Goal: Task Accomplishment & Management: Complete application form

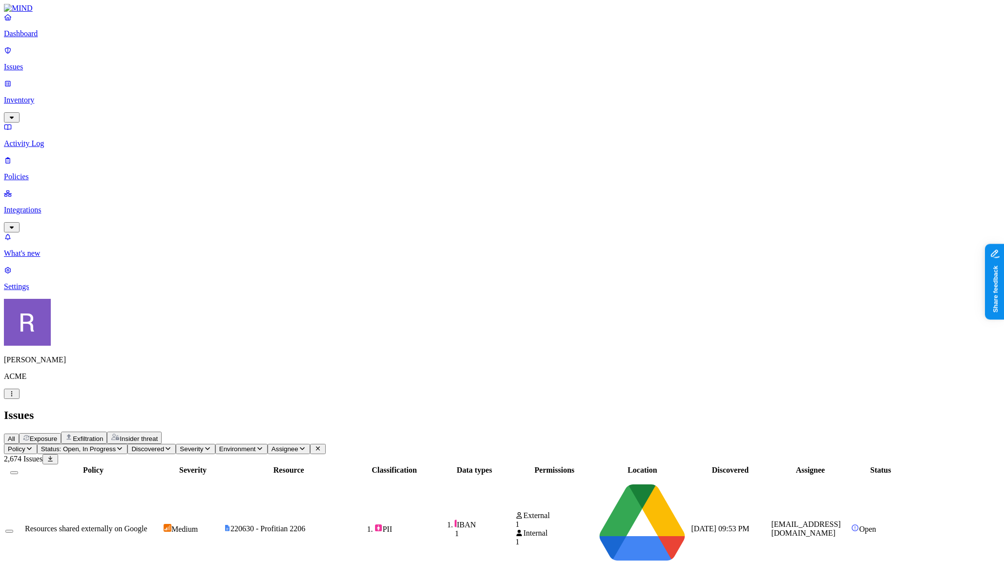
click at [33, 38] on p "Dashboard" at bounding box center [502, 33] width 996 height 9
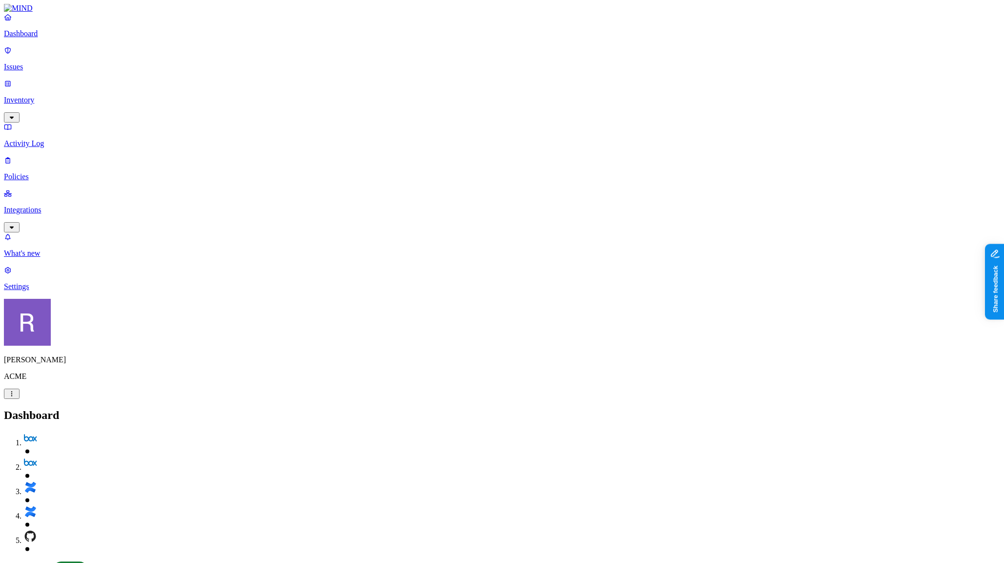
click at [47, 96] on p "Inventory" at bounding box center [502, 100] width 996 height 9
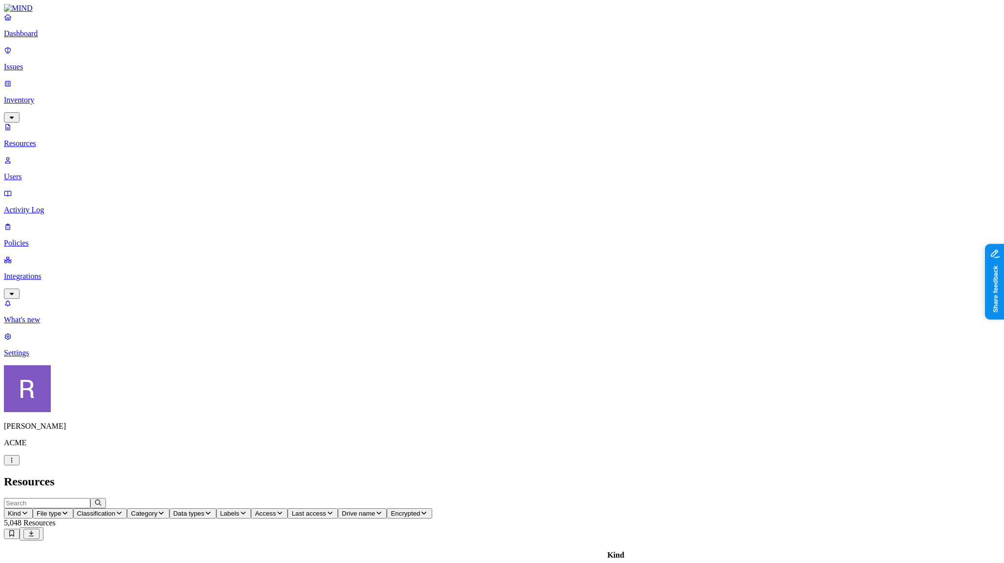
click at [127, 508] on button "Classification" at bounding box center [100, 513] width 54 height 10
click at [157, 510] on span "Category" at bounding box center [144, 513] width 26 height 7
click at [205, 510] on span "Data types" at bounding box center [188, 513] width 31 height 7
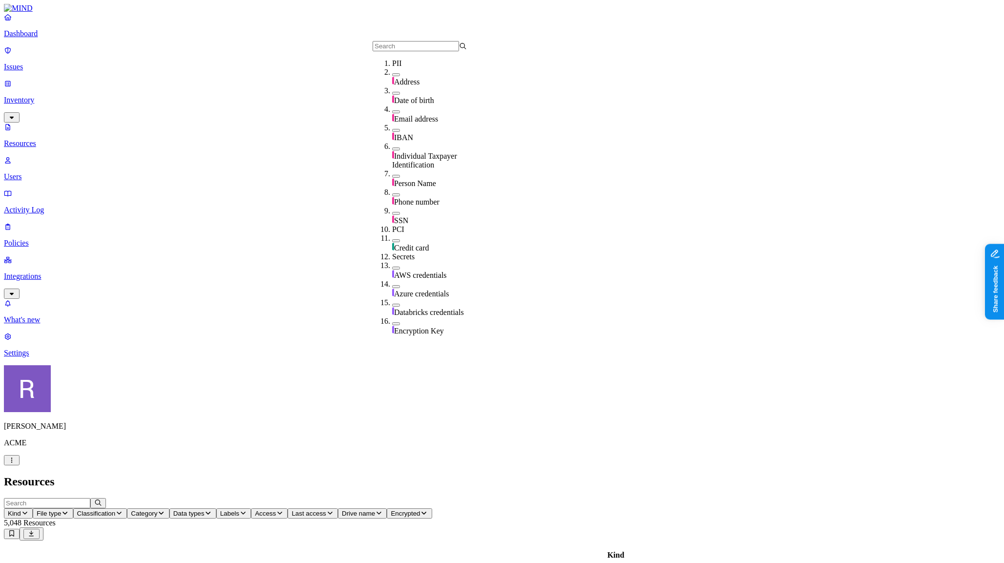
click at [379, 475] on h2 "Resources" at bounding box center [502, 481] width 996 height 13
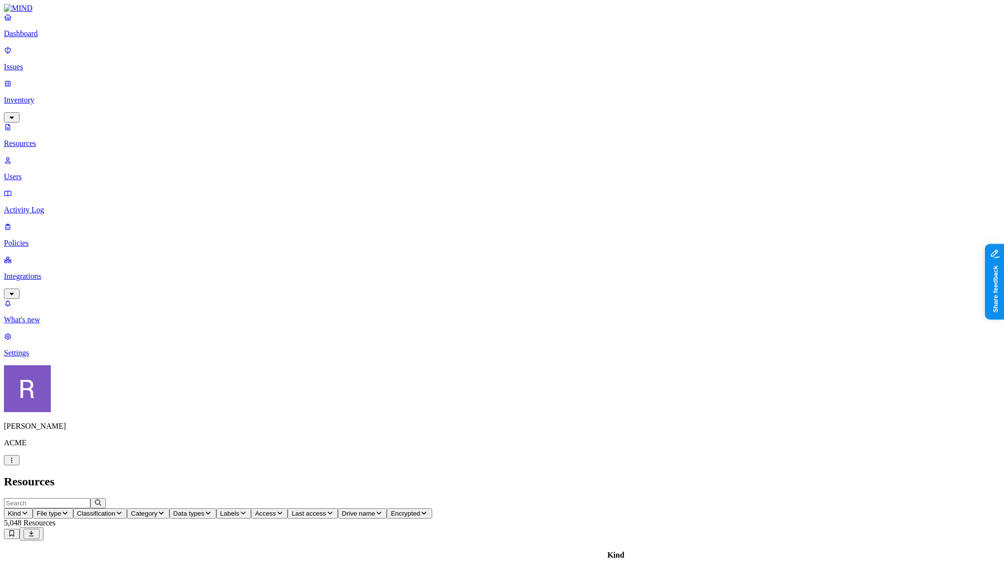
click at [169, 508] on button "Category" at bounding box center [148, 513] width 42 height 10
click at [400, 475] on h2 "Resources" at bounding box center [502, 481] width 996 height 13
click at [36, 38] on p "Dashboard" at bounding box center [502, 33] width 996 height 9
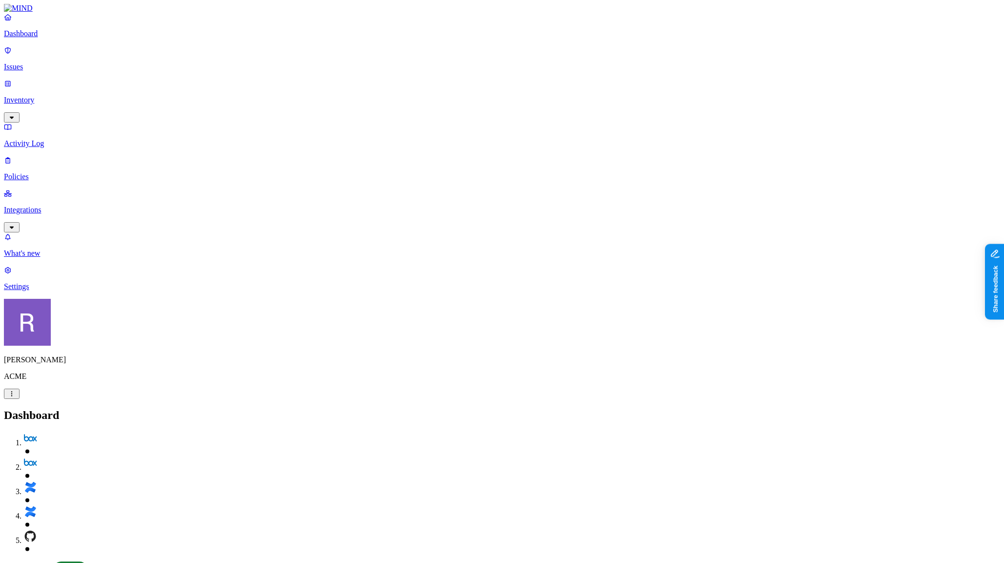
click at [45, 172] on p "Policies" at bounding box center [502, 176] width 996 height 9
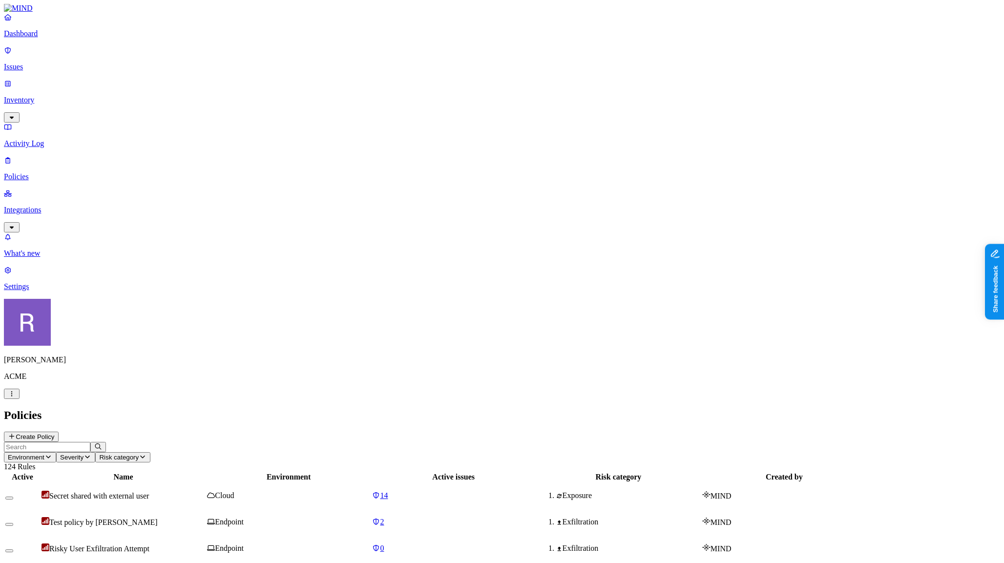
click at [16, 433] on icon at bounding box center [12, 436] width 8 height 6
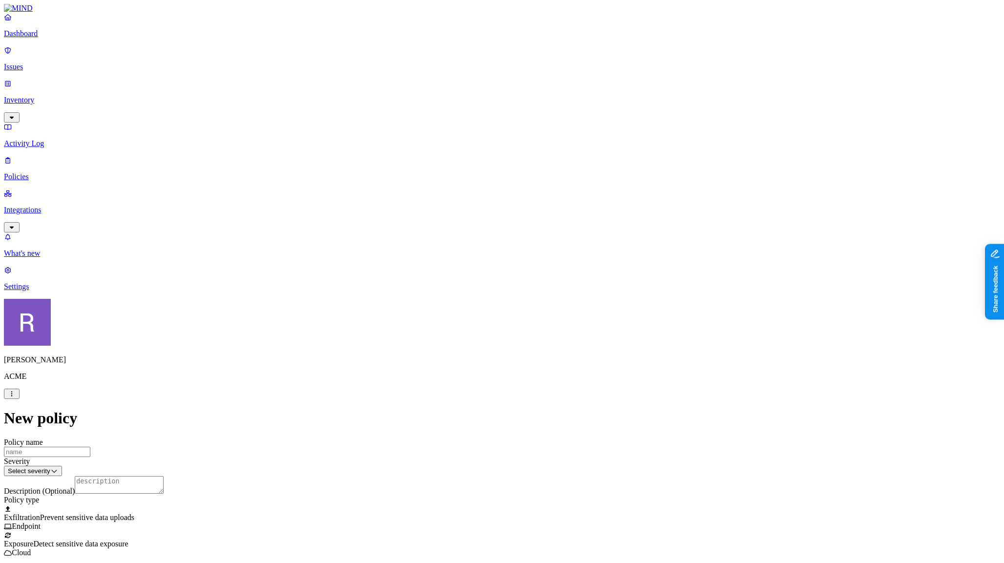
click at [90, 447] on input "Policy name" at bounding box center [47, 452] width 86 height 10
type input "Test"
click at [447, 303] on label "Data type" at bounding box center [440, 303] width 15 height 17
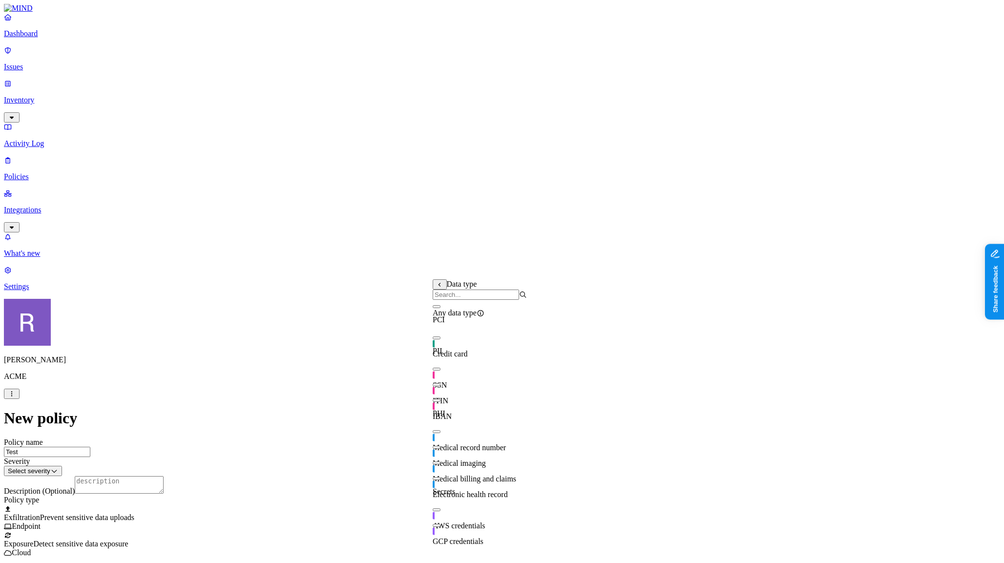
click at [446, 382] on div "SSN" at bounding box center [480, 375] width 94 height 27
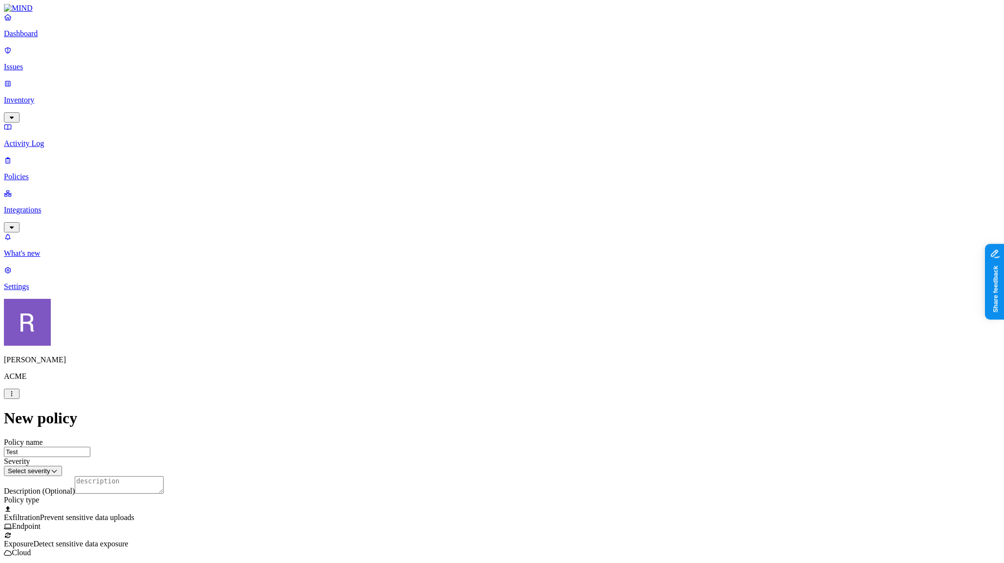
click at [479, 371] on label "Web Category" at bounding box center [464, 369] width 29 height 17
click at [458, 421] on button "button" at bounding box center [454, 420] width 8 height 3
click at [458, 390] on button "button" at bounding box center [454, 388] width 8 height 3
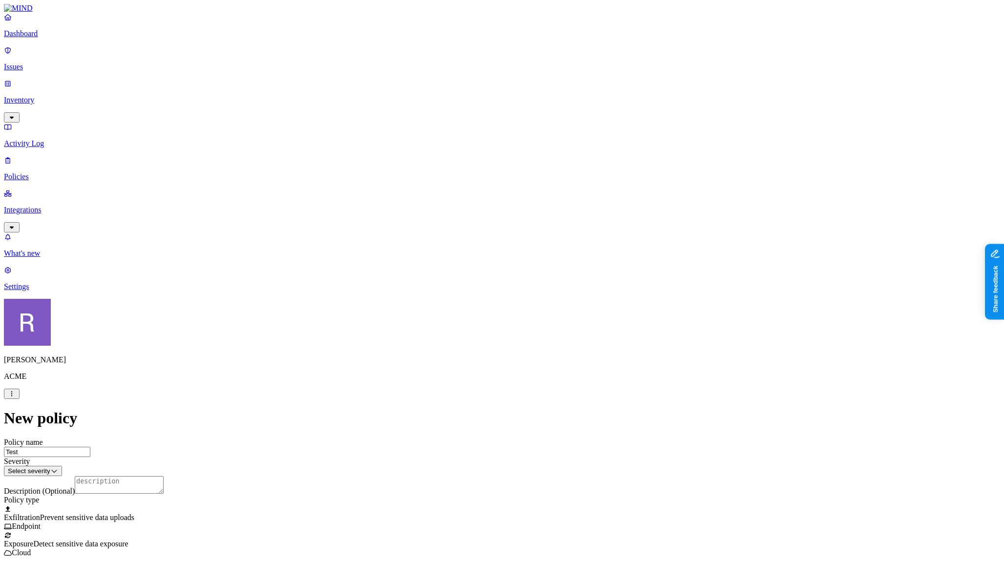
scroll to position [184, 0]
click at [475, 360] on label "Web Domain" at bounding box center [462, 356] width 25 height 17
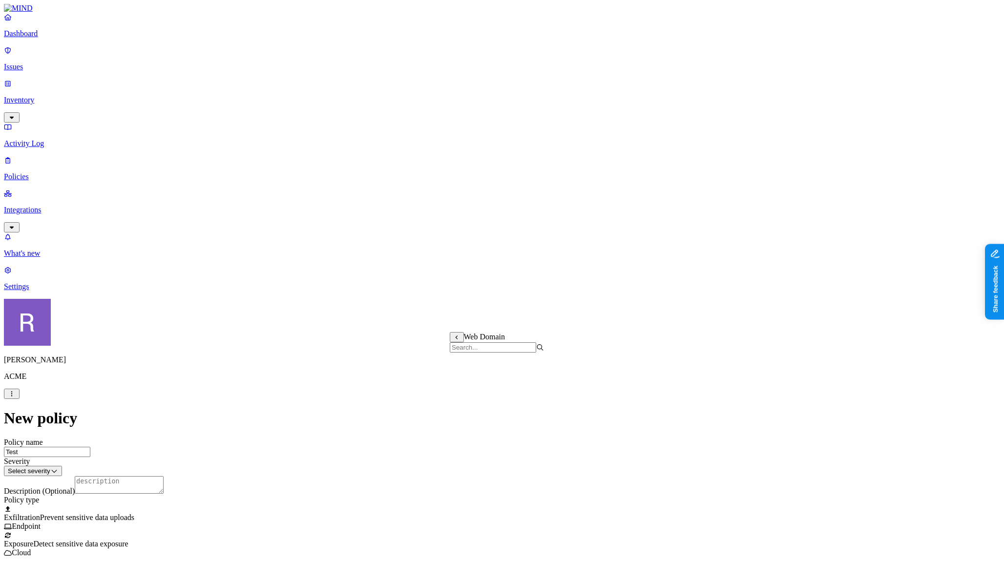
click at [566, 356] on label "AND" at bounding box center [562, 352] width 17 height 8
click at [569, 375] on label "Web Domain" at bounding box center [566, 366] width 25 height 17
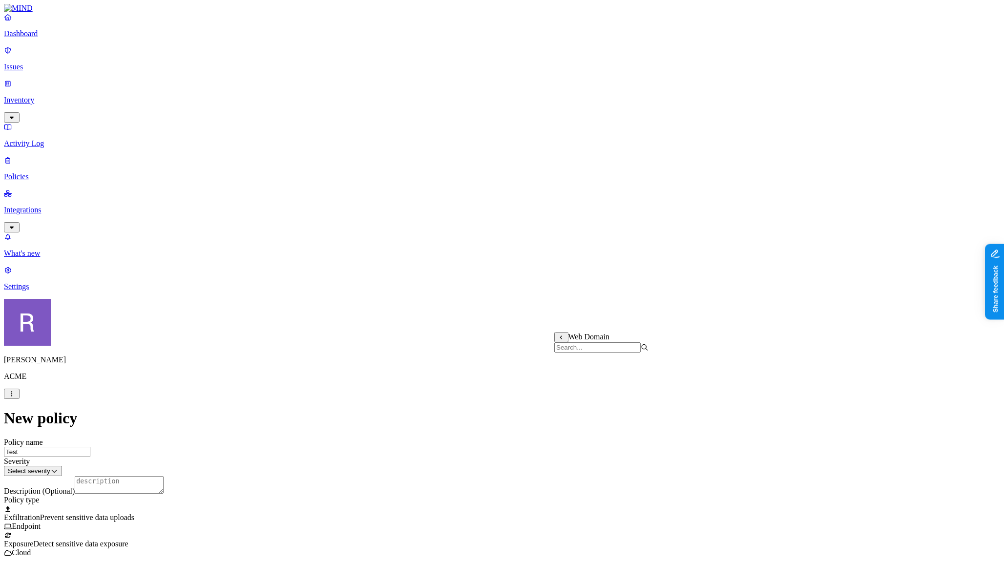
scroll to position [766, 0]
click at [513, 373] on label "is not" at bounding box center [509, 371] width 10 height 17
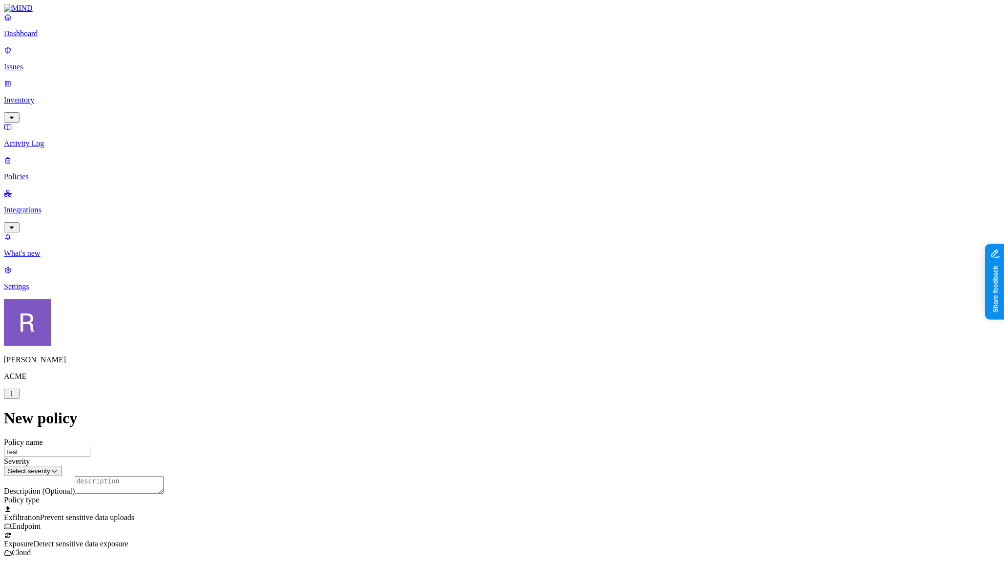
click at [469, 316] on label "Web Domain" at bounding box center [462, 315] width 25 height 17
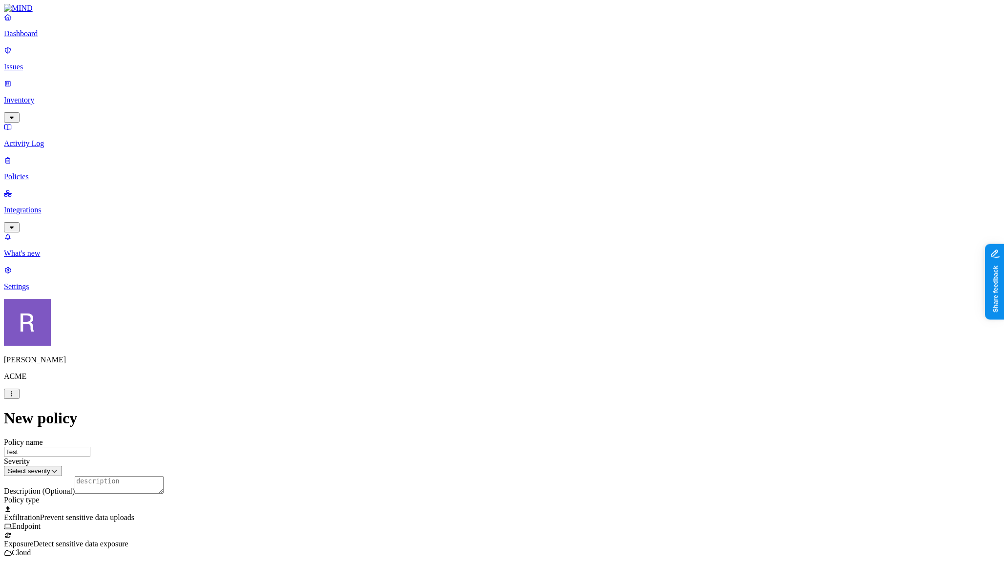
scroll to position [313, 0]
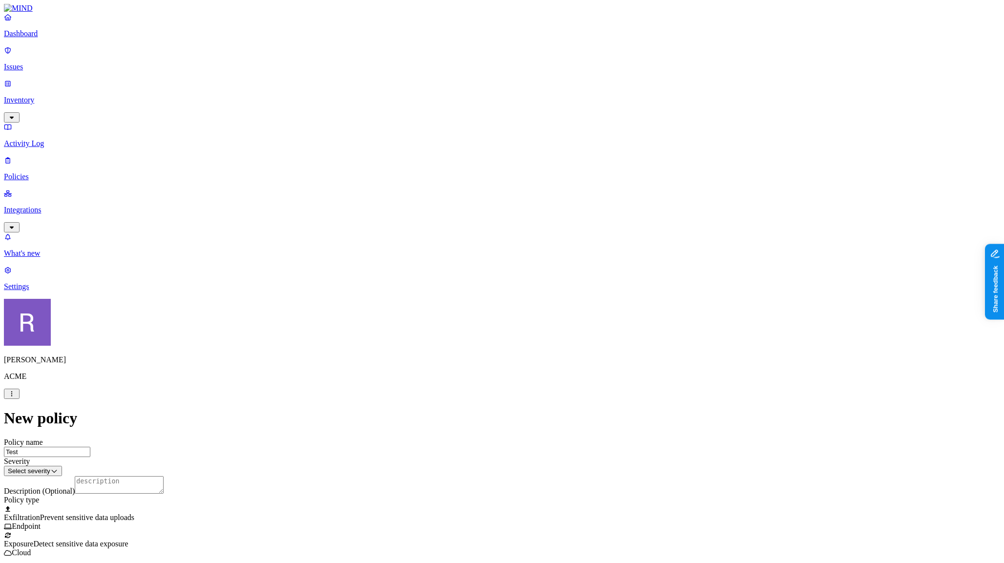
scroll to position [277, 0]
click at [479, 210] on label "Web Category" at bounding box center [464, 206] width 29 height 17
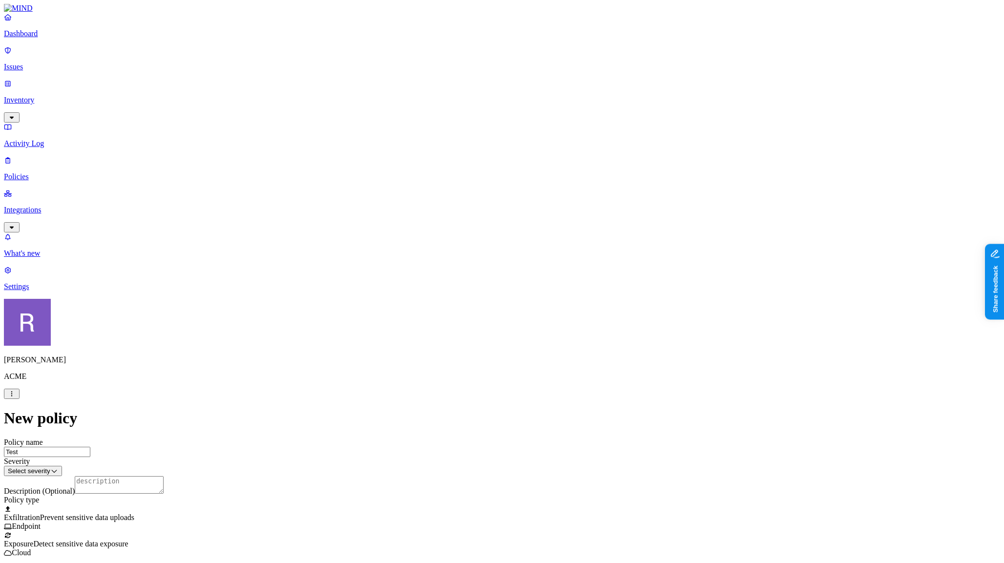
drag, startPoint x: 446, startPoint y: 194, endPoint x: 452, endPoint y: 194, distance: 5.9
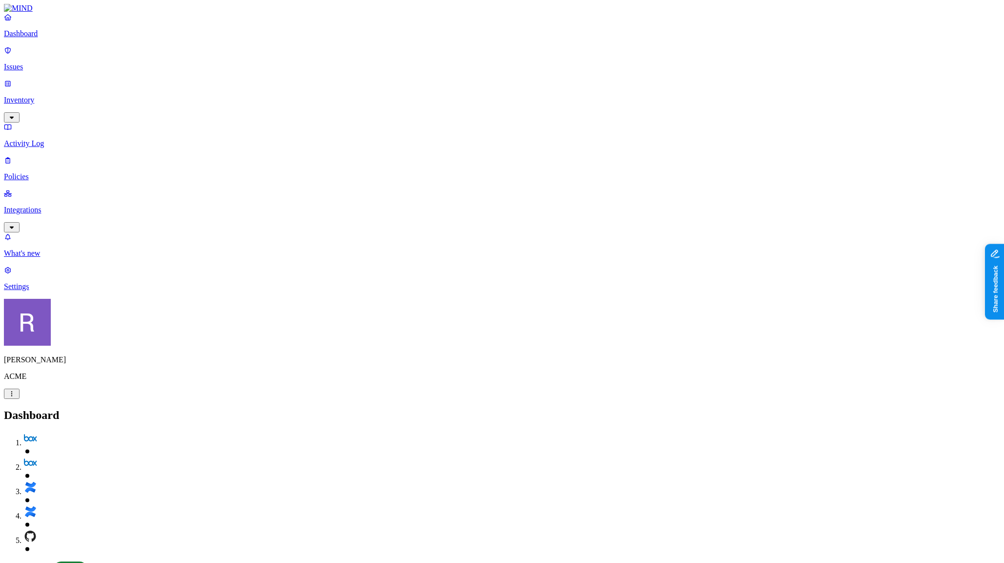
click at [102, 261] on nav "Dashboard Issues Inventory Activity Log Policies Integrations What's new 1 Sett…" at bounding box center [502, 152] width 996 height 278
click at [34, 172] on p "Policies" at bounding box center [502, 176] width 996 height 9
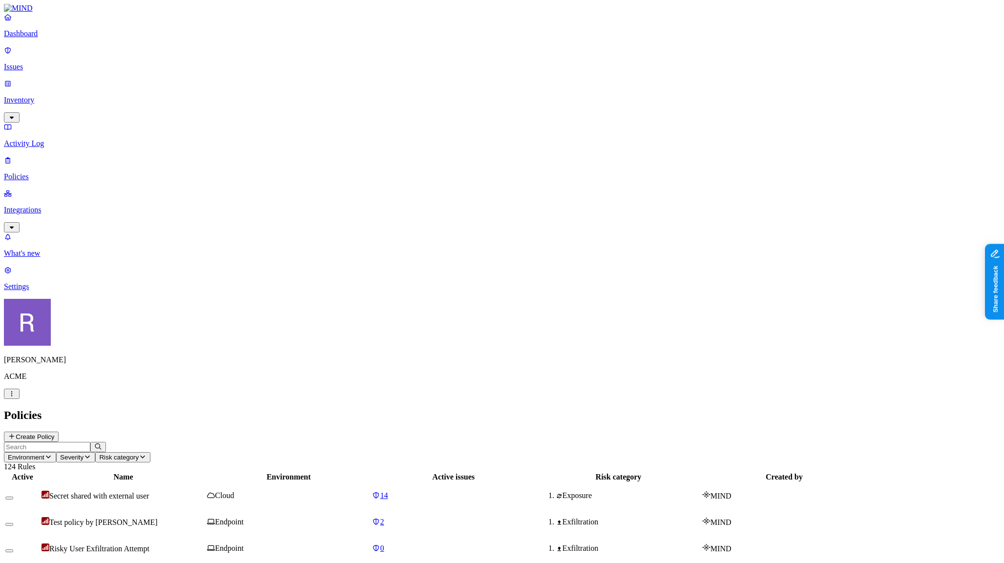
click at [59, 432] on button "Create Policy" at bounding box center [31, 437] width 55 height 10
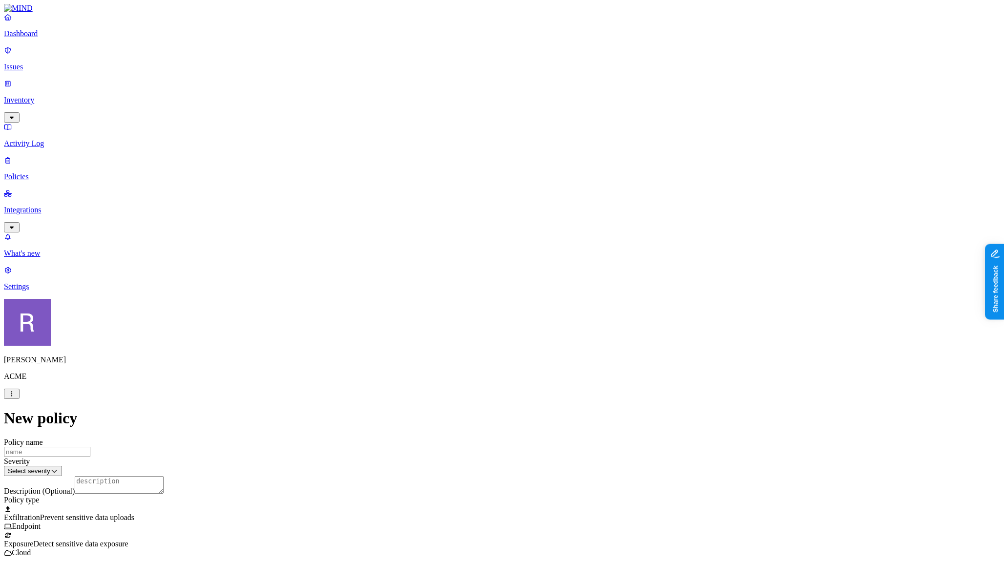
scroll to position [122, 0]
click at [475, 376] on label "Web Domain" at bounding box center [462, 377] width 25 height 17
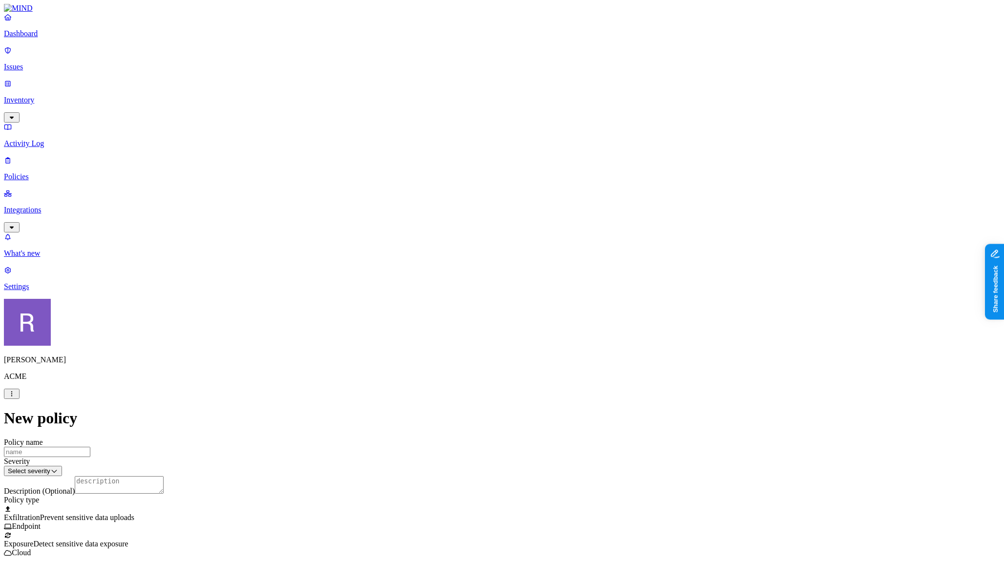
click at [479, 407] on label "Web Category" at bounding box center [464, 403] width 29 height 17
click at [525, 433] on div "Gen AI" at bounding box center [497, 428] width 94 height 26
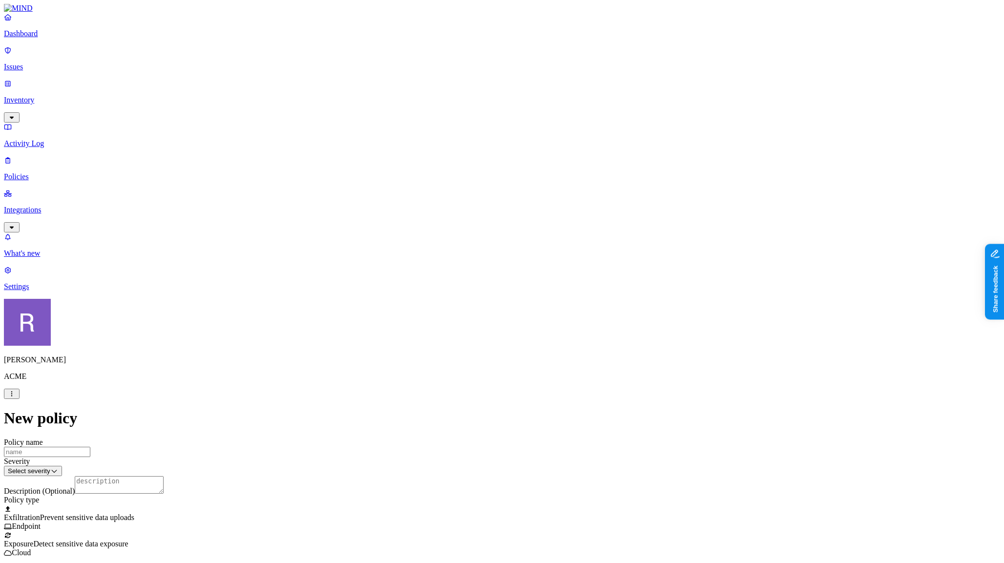
scroll to position [359, 0]
click at [416, 297] on html "Dashboard Issues Inventory Activity Log Policies Integrations What's new 1 Sett…" at bounding box center [502, 536] width 1004 height 1073
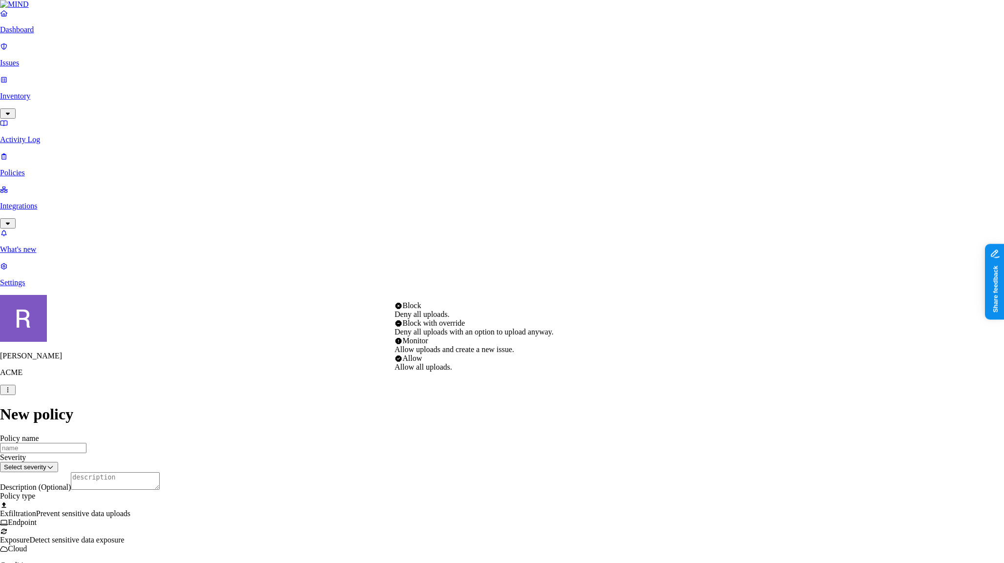
click at [336, 353] on html "Dashboard Issues Inventory Activity Log Policies Integrations What's new 1 Sett…" at bounding box center [502, 534] width 1004 height 1069
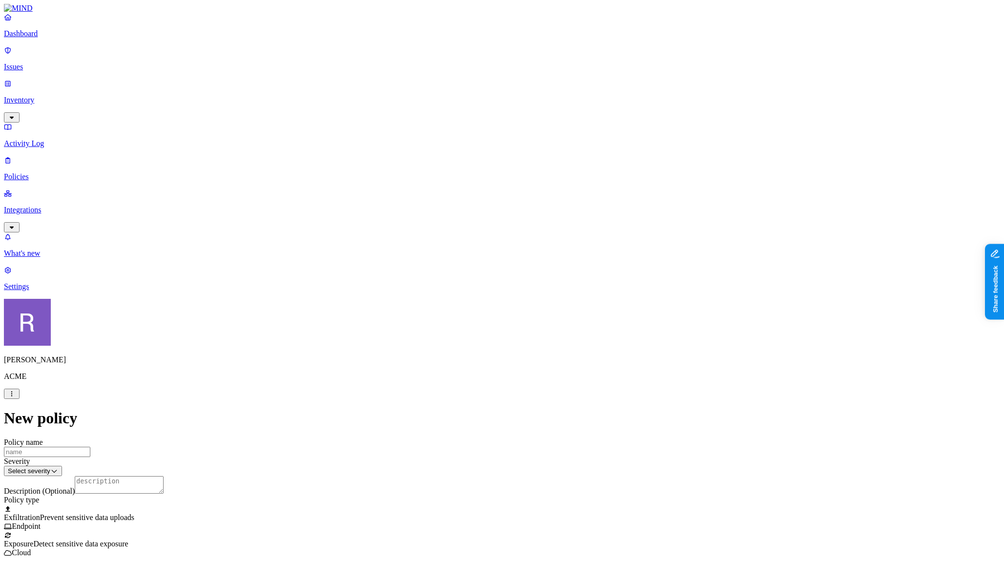
click at [410, 372] on html "Dashboard Issues Inventory Activity Log Policies Integrations What's new 1 Sett…" at bounding box center [502, 557] width 1004 height 1114
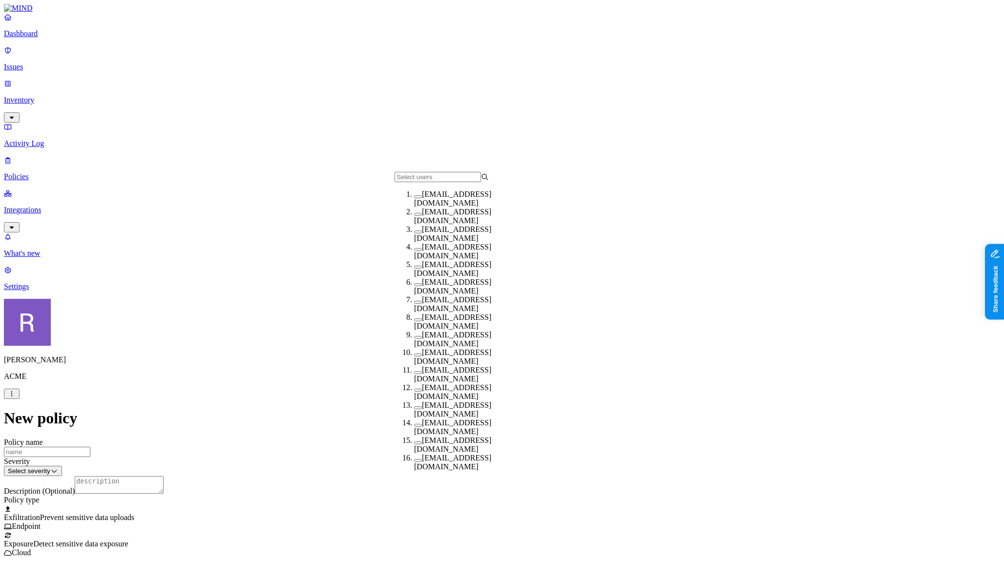
click at [414, 321] on button "button" at bounding box center [418, 319] width 8 height 3
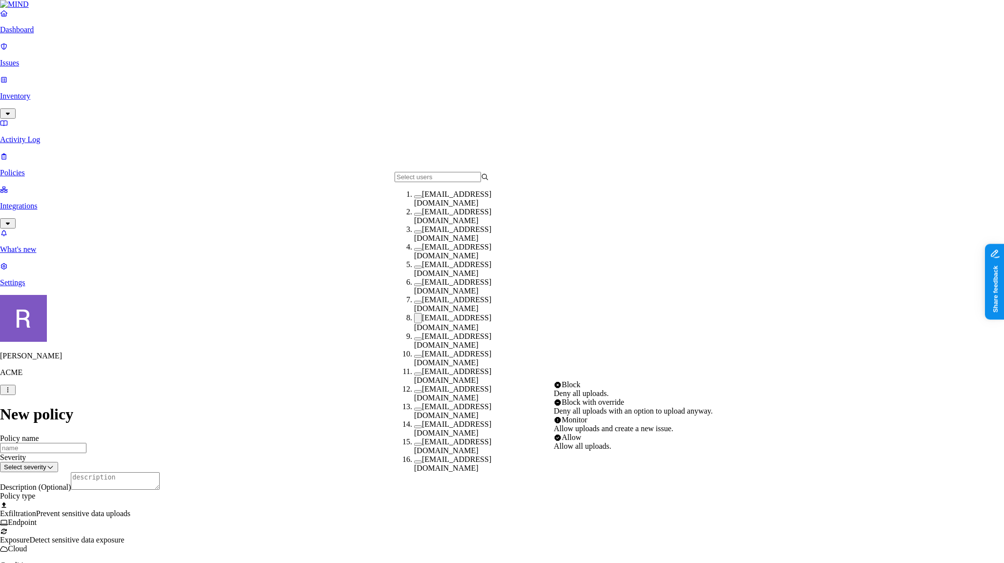
click at [572, 368] on html "Dashboard Issues Inventory Activity Log Policies Integrations What's new 1 Sett…" at bounding box center [502, 554] width 1004 height 1109
select select "1"
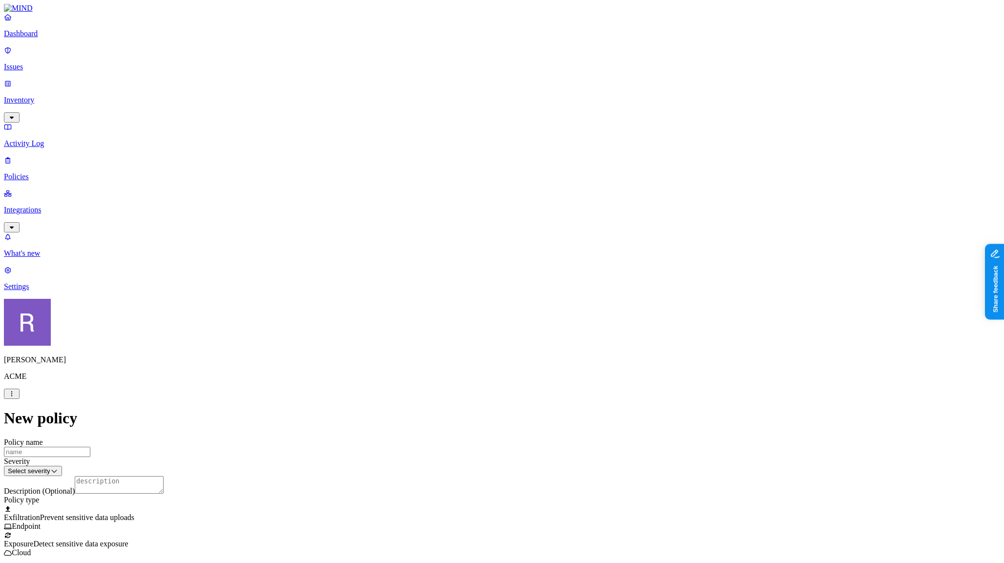
scroll to position [436, 0]
click at [543, 487] on html "Dashboard Issues Inventory Activity Log Policies Integrations What's new 1 Sett…" at bounding box center [502, 555] width 1004 height 1110
click at [45, 96] on p "Inventory" at bounding box center [502, 100] width 996 height 9
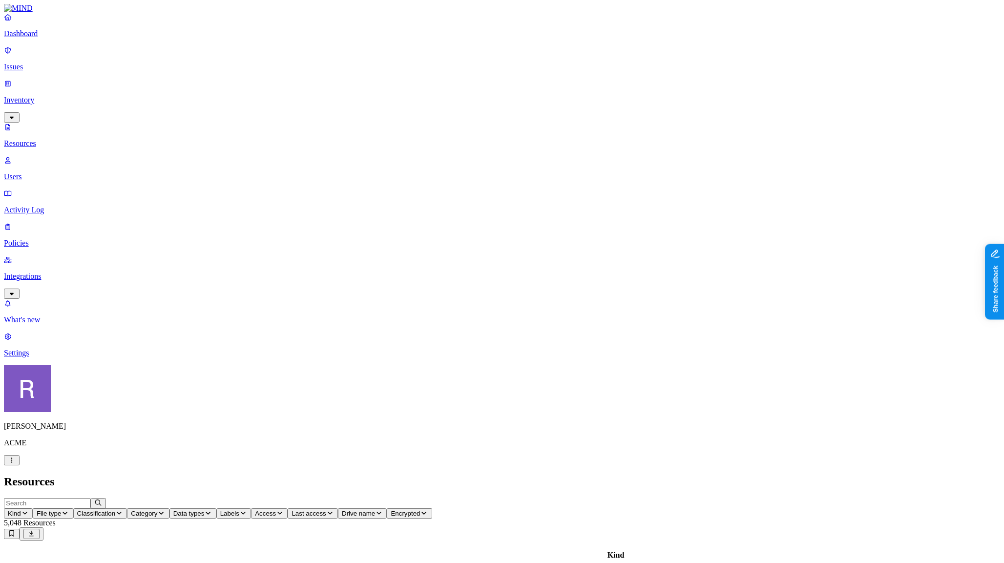
click at [247, 510] on icon "button" at bounding box center [243, 513] width 8 height 6
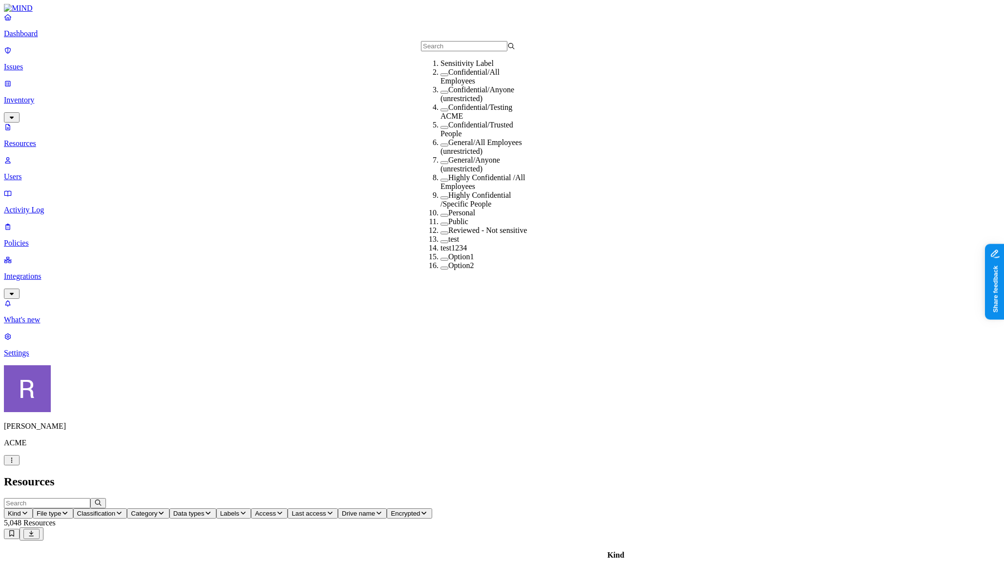
click at [48, 63] on p "Issues" at bounding box center [502, 67] width 996 height 9
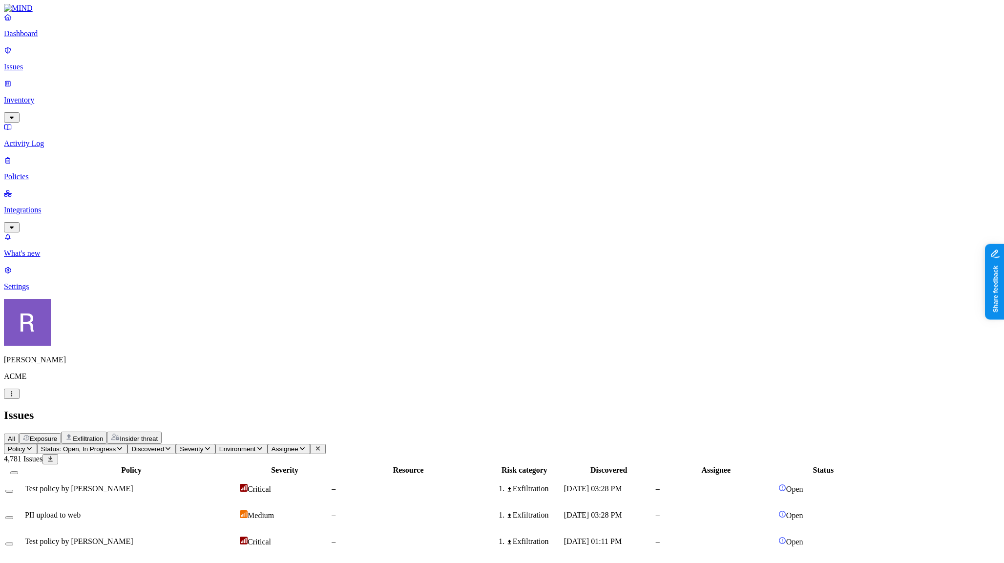
click at [61, 433] on button "Exposure" at bounding box center [40, 438] width 42 height 11
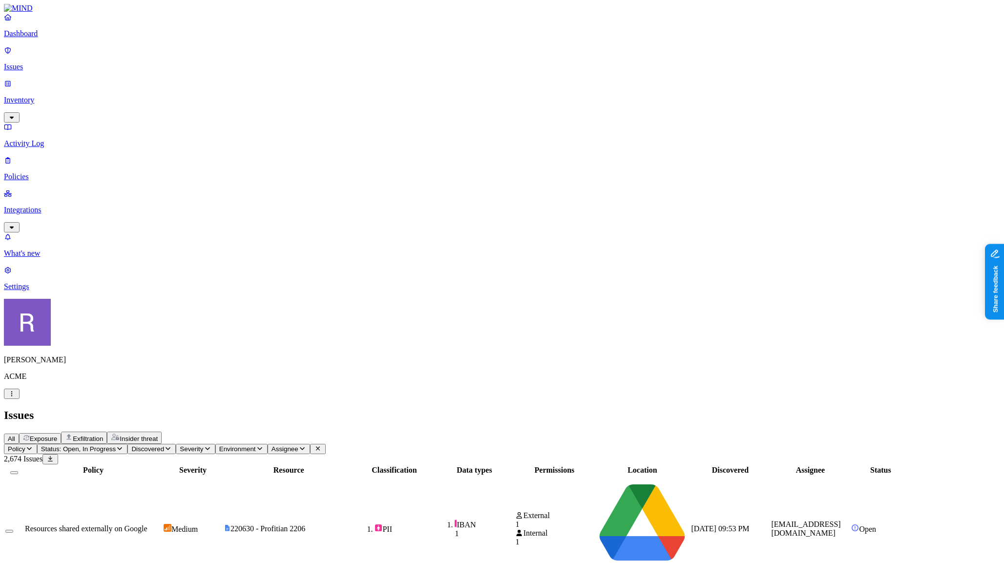
click at [49, 38] on p "Dashboard" at bounding box center [502, 33] width 996 height 9
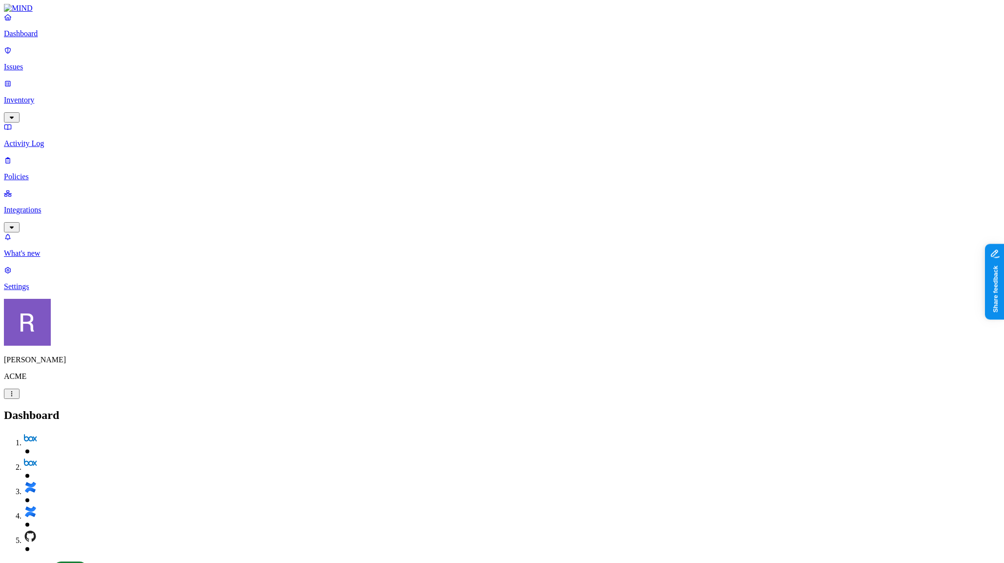
click at [44, 63] on p "Issues" at bounding box center [502, 67] width 996 height 9
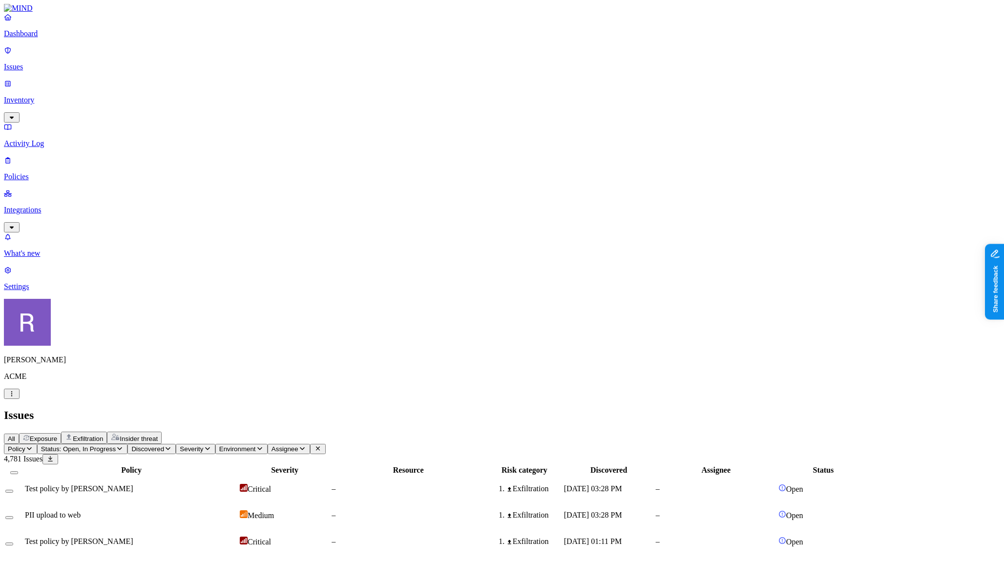
drag, startPoint x: 178, startPoint y: 39, endPoint x: 182, endPoint y: 42, distance: 5.0
click at [57, 435] on span "Exposure" at bounding box center [43, 438] width 27 height 7
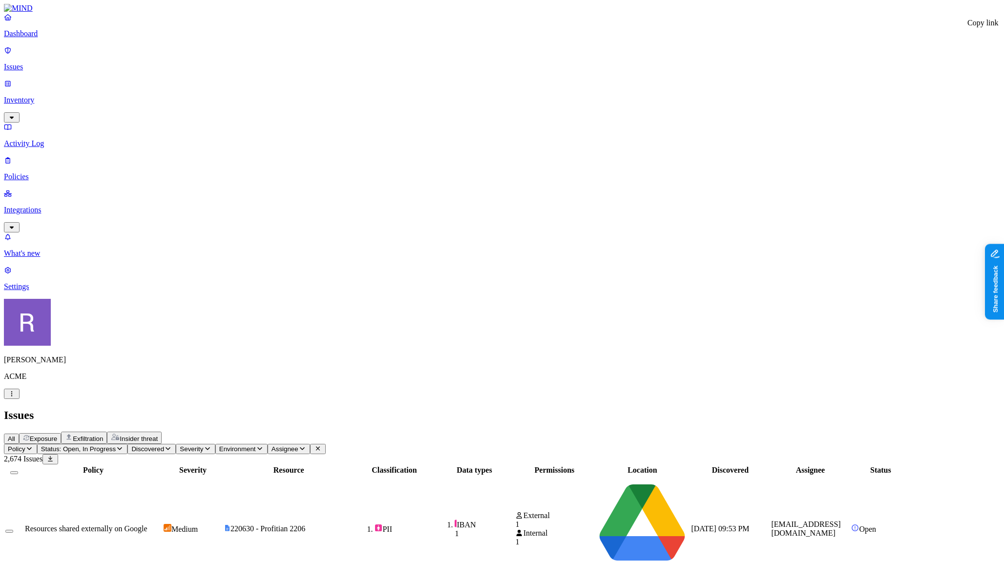
click at [103, 435] on span "Exfiltration" at bounding box center [88, 438] width 30 height 7
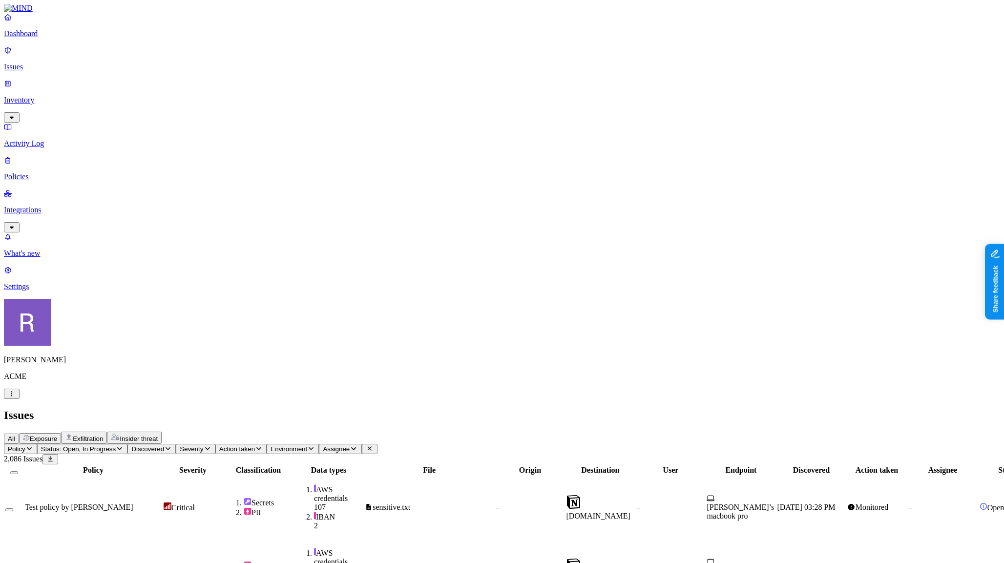
scroll to position [1, 0]
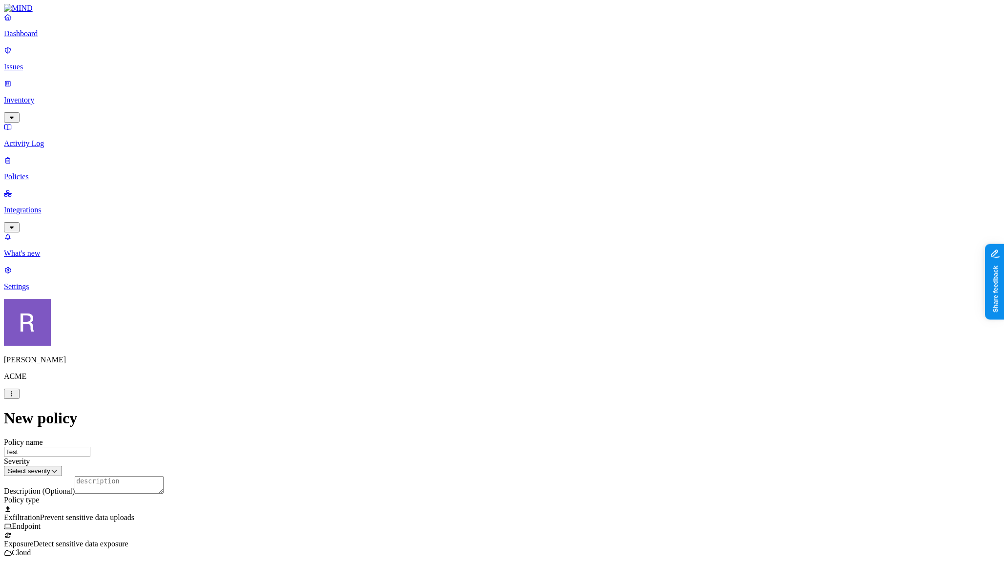
click at [50, 63] on p "Issues" at bounding box center [502, 67] width 996 height 9
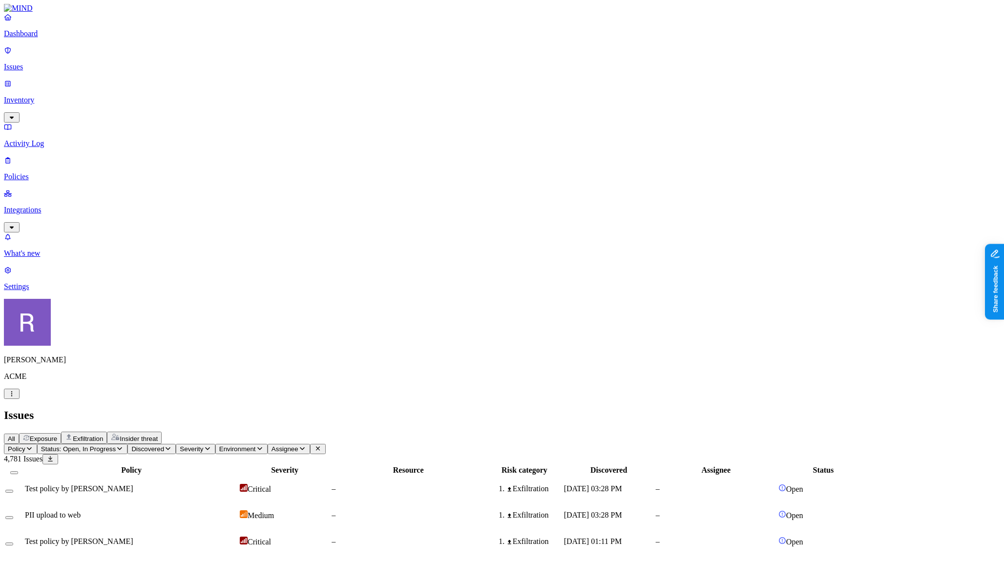
click at [57, 435] on span "Exposure" at bounding box center [43, 438] width 27 height 7
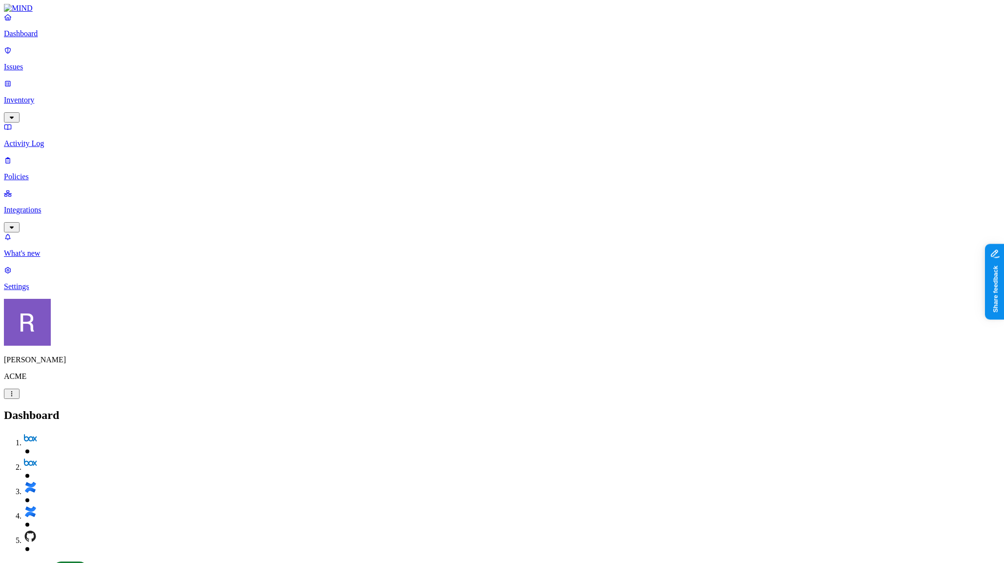
click at [12, 157] on icon at bounding box center [8, 160] width 8 height 6
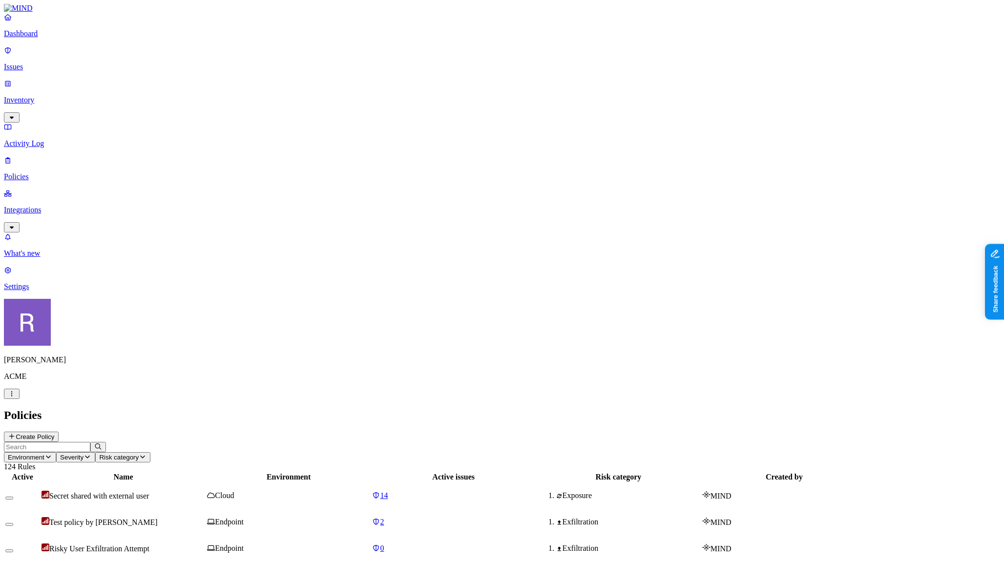
click at [59, 432] on button "Create Policy" at bounding box center [31, 437] width 55 height 10
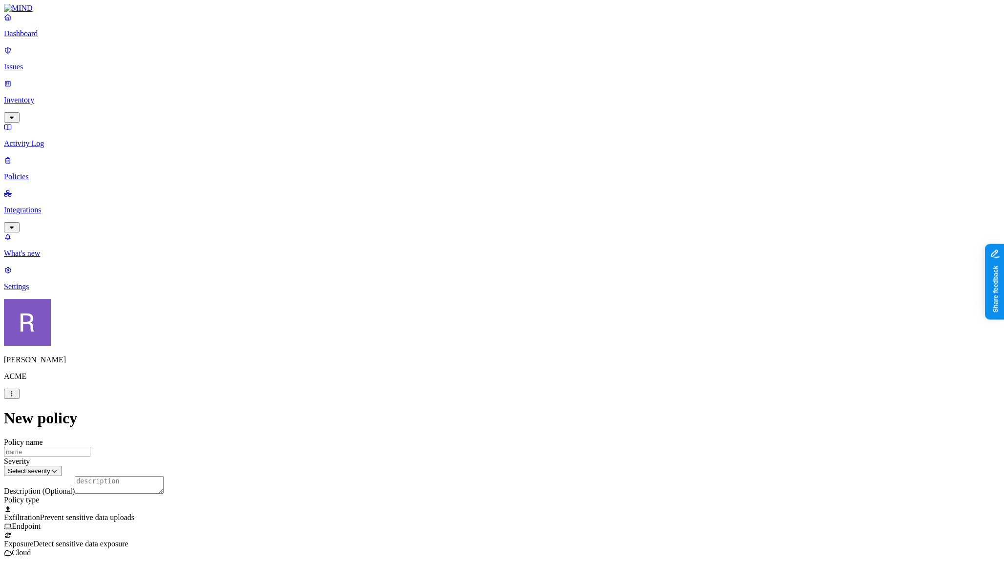
click at [49, 96] on p "Inventory" at bounding box center [502, 100] width 996 height 9
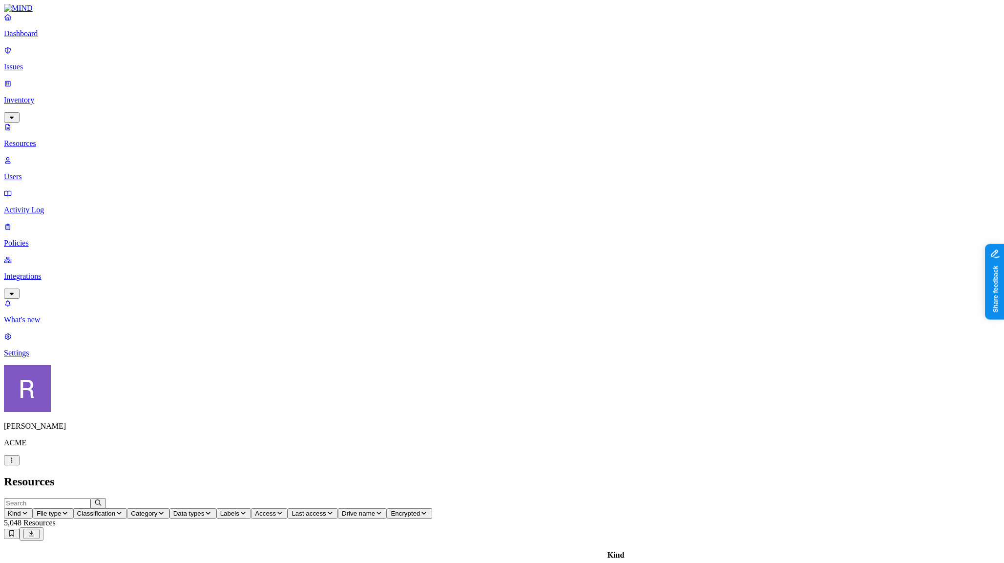
click at [27, 239] on p "Policies" at bounding box center [502, 243] width 996 height 9
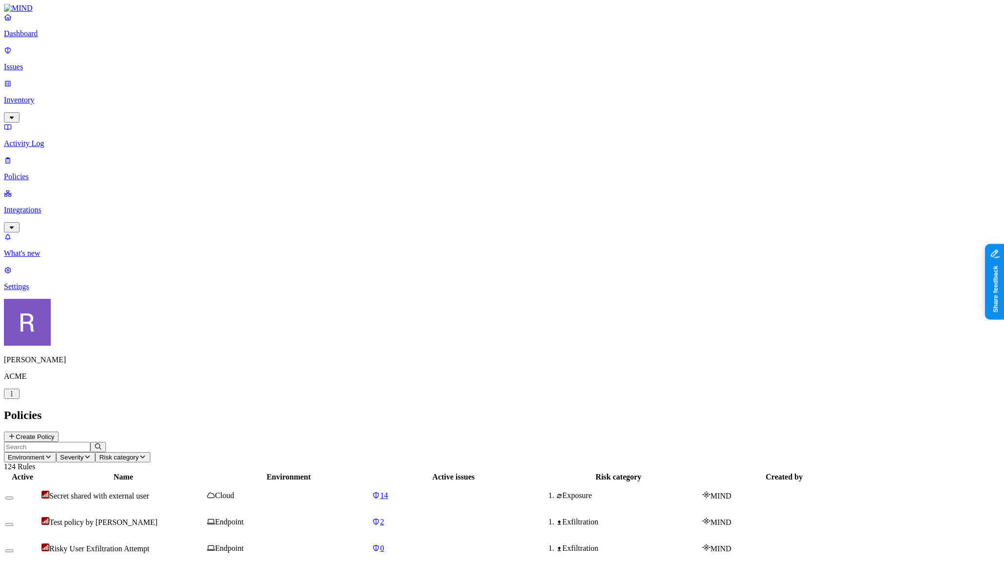
click at [58, 66] on link "Issues" at bounding box center [502, 58] width 996 height 25
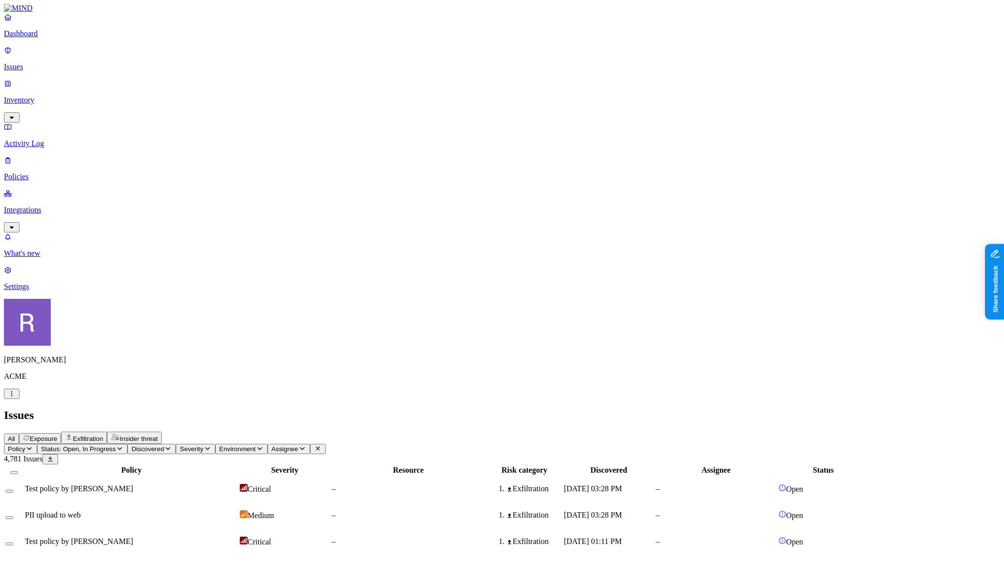
click at [57, 435] on span "Exposure" at bounding box center [43, 438] width 27 height 7
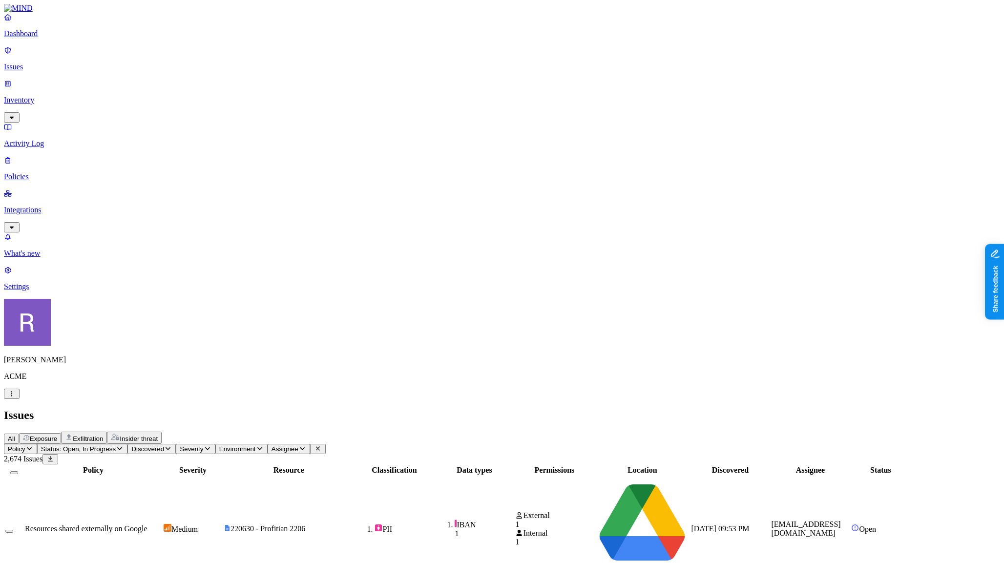
click at [61, 156] on link "Policies" at bounding box center [502, 168] width 996 height 25
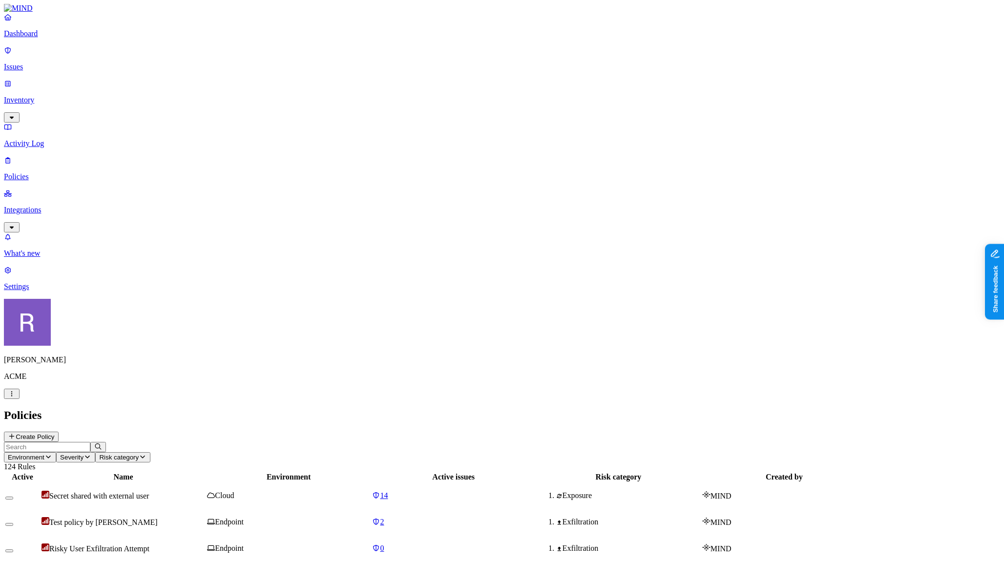
click at [59, 432] on button "Create Policy" at bounding box center [31, 437] width 55 height 10
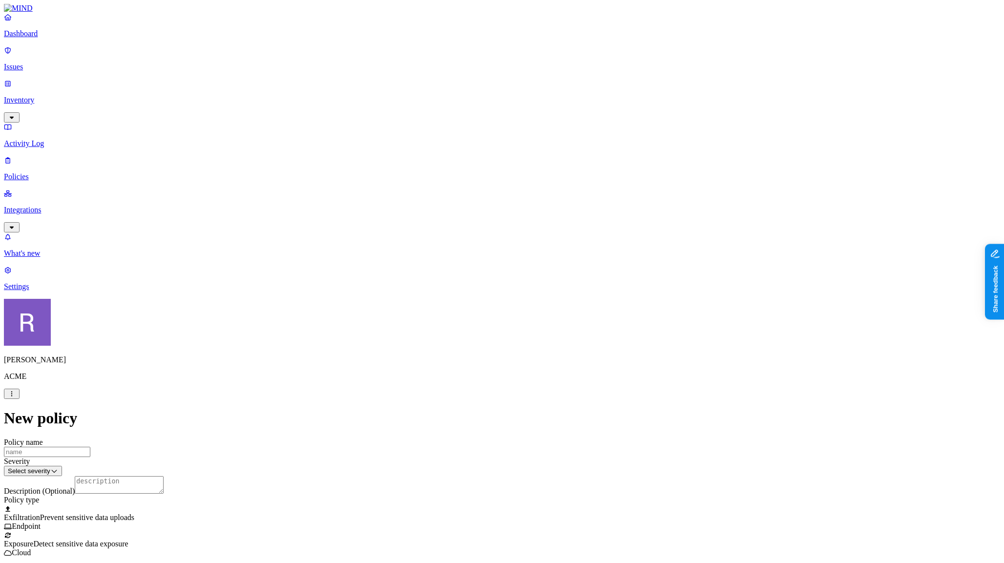
scroll to position [262, 0]
click at [475, 240] on label "Web Domain" at bounding box center [462, 237] width 25 height 17
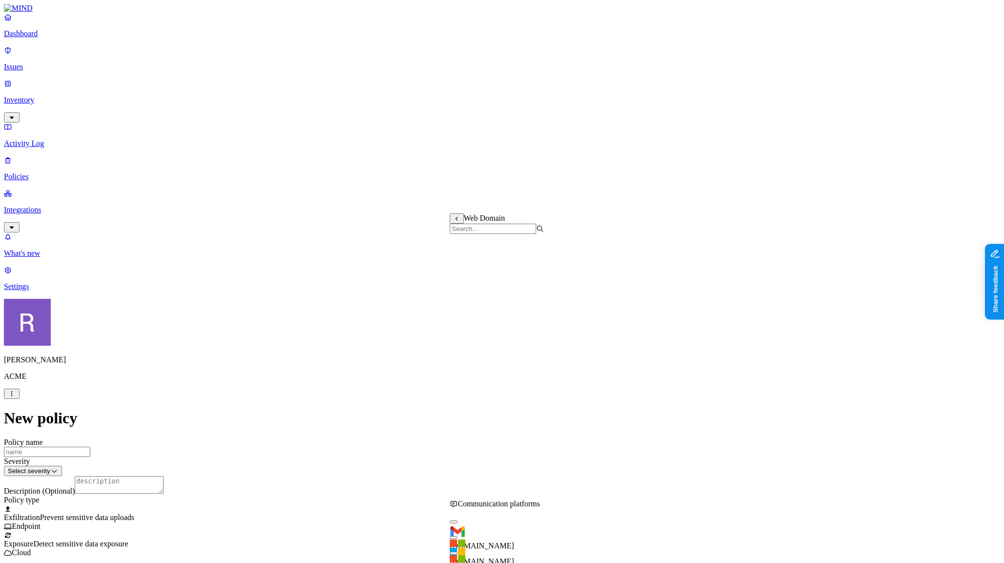
click at [447, 181] on label "Classification" at bounding box center [454, 176] width 43 height 8
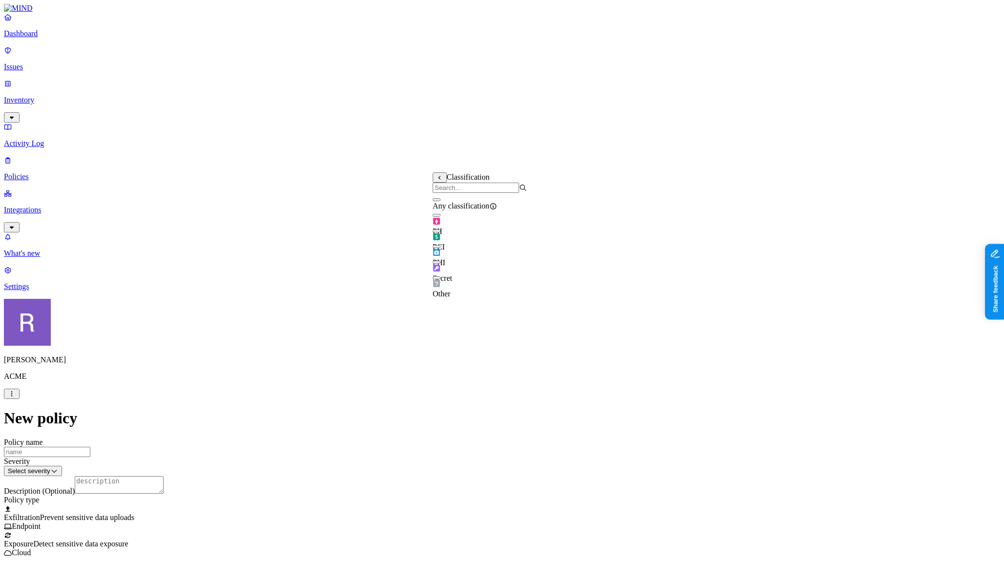
click at [440, 248] on button "button" at bounding box center [437, 246] width 8 height 3
click at [479, 269] on label "Web Category" at bounding box center [464, 262] width 29 height 17
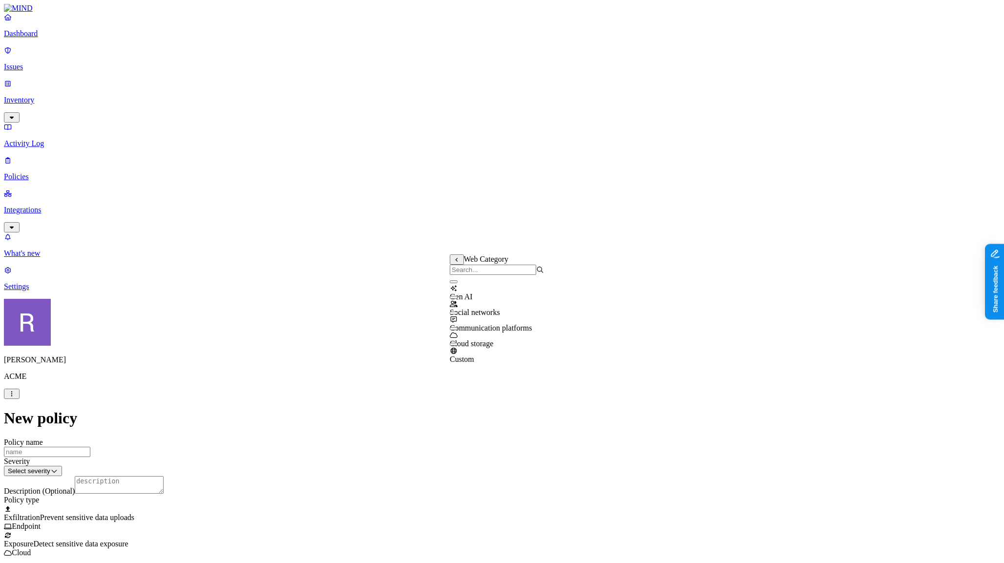
click at [458, 314] on button "button" at bounding box center [454, 313] width 8 height 3
click at [479, 385] on html "Dashboard Issues Inventory Activity Log Policies Integrations What's new 1 Sett…" at bounding box center [502, 550] width 1004 height 1101
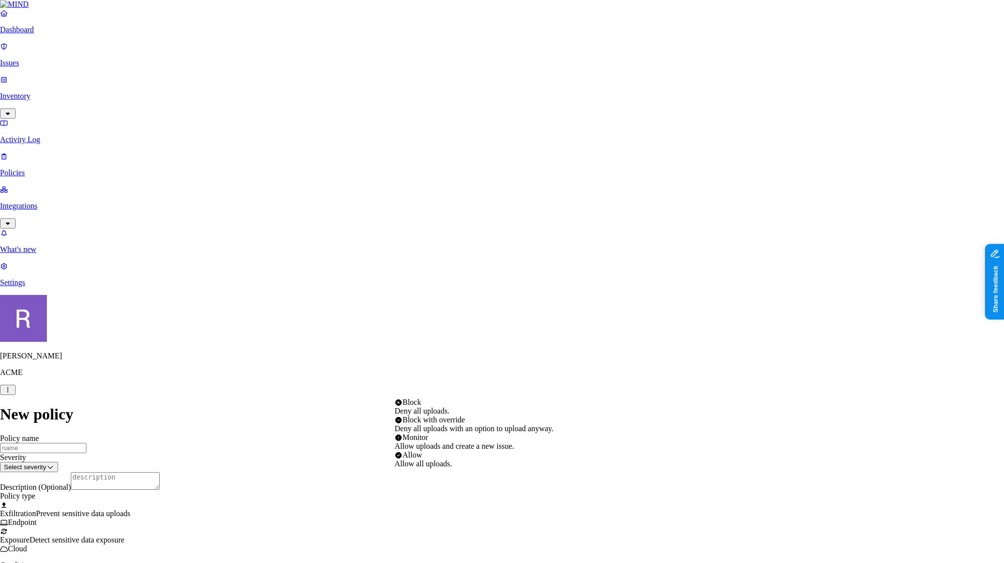
click at [369, 363] on html "Dashboard Issues Inventory Activity Log Policies Integrations What's new 1 Sett…" at bounding box center [502, 548] width 1004 height 1097
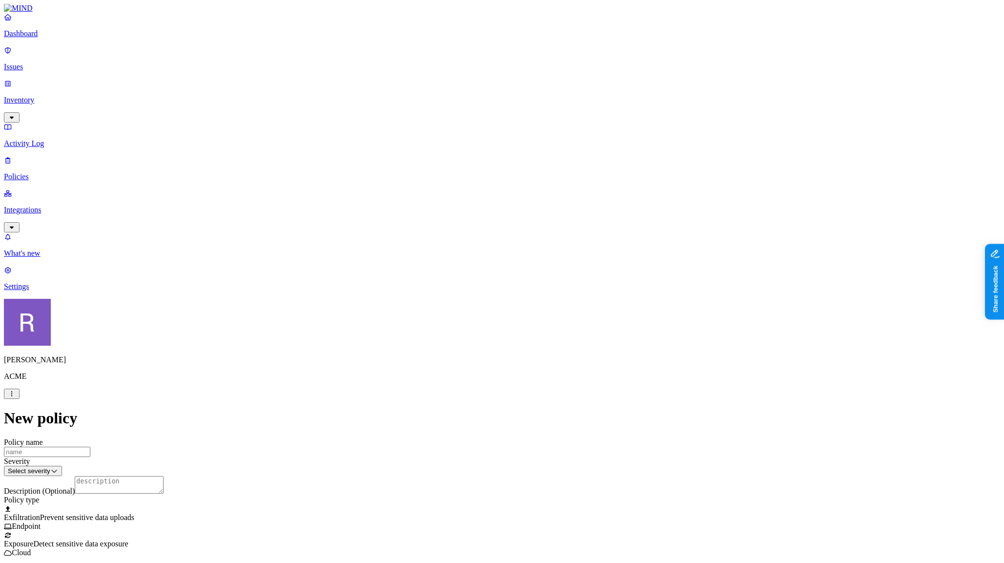
scroll to position [377, 0]
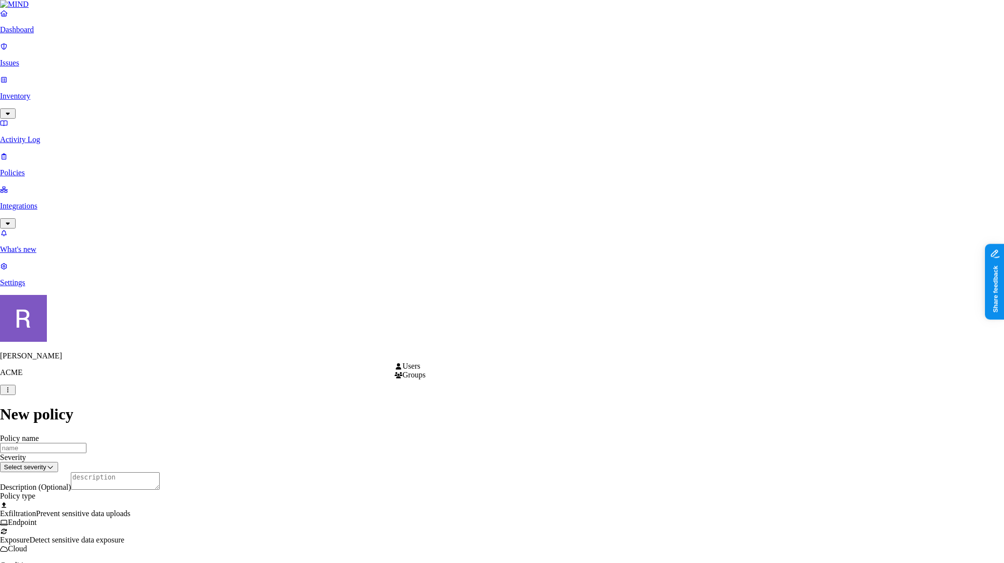
click at [425, 356] on html "Dashboard Issues Inventory Activity Log Policies Integrations What's new 1 Sett…" at bounding box center [502, 569] width 1004 height 1138
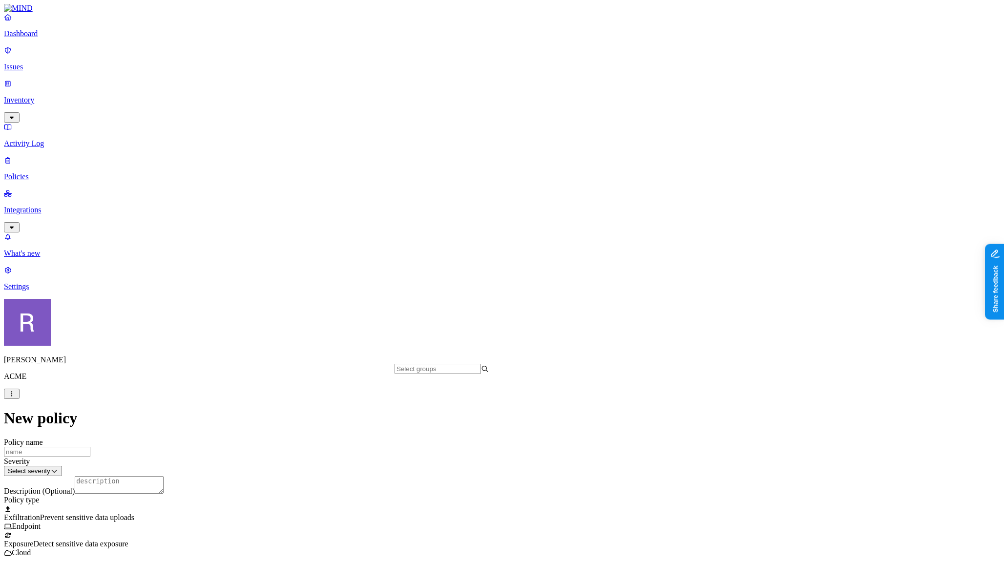
scroll to position [306, 0]
drag, startPoint x: 587, startPoint y: 413, endPoint x: 589, endPoint y: 391, distance: 22.0
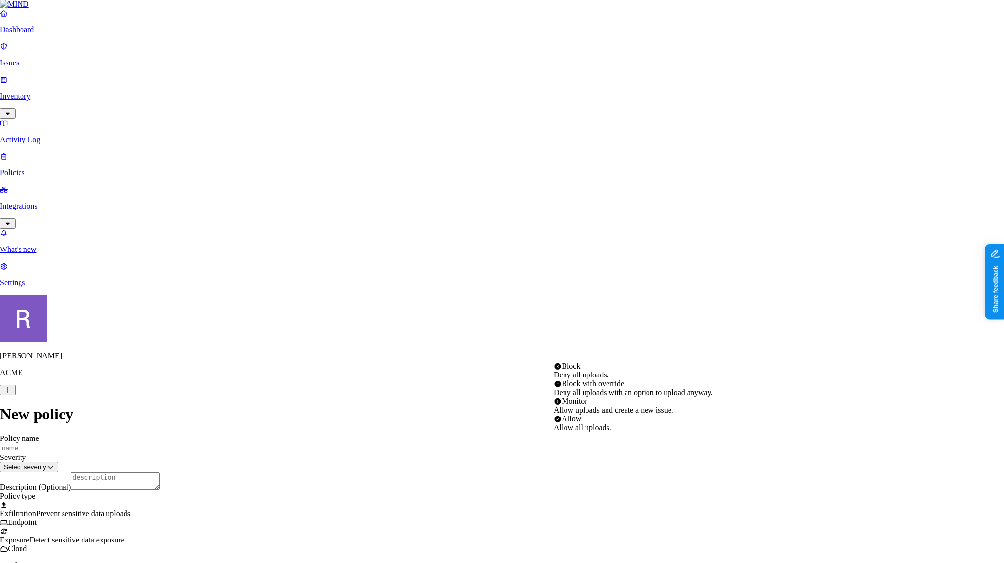
click at [592, 356] on html "Dashboard Issues Inventory Activity Log Policies Integrations What's new 1 Sett…" at bounding box center [502, 568] width 1004 height 1136
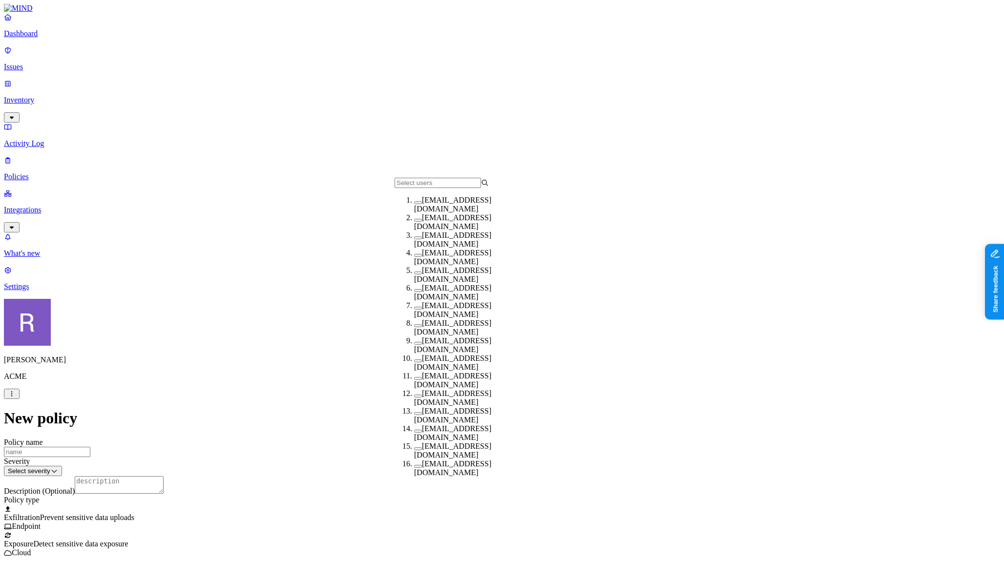
drag, startPoint x: 405, startPoint y: 329, endPoint x: 423, endPoint y: 345, distance: 24.9
click at [414, 327] on button "button" at bounding box center [418, 325] width 8 height 3
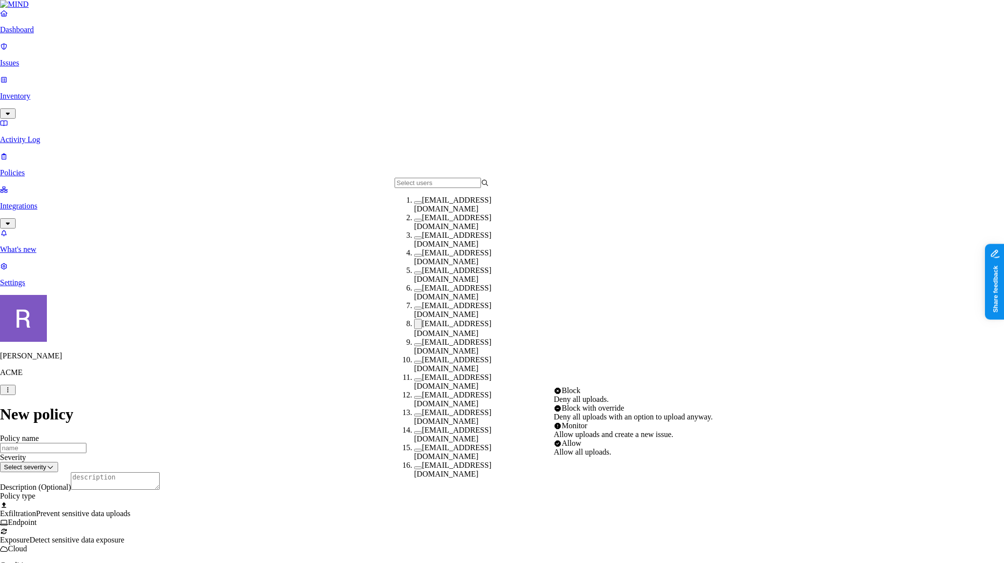
select select "1"
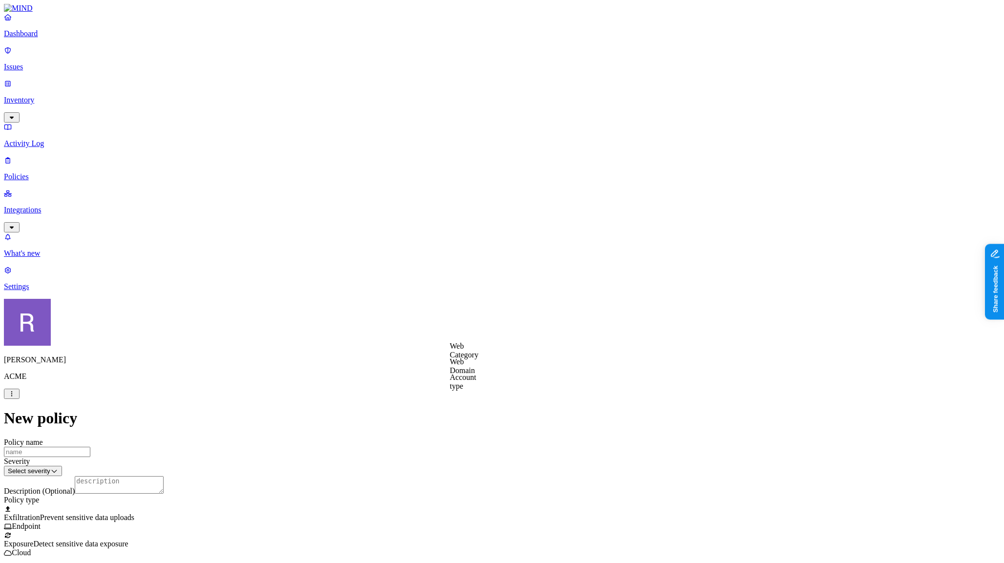
click at [479, 353] on label "Web Category" at bounding box center [464, 350] width 29 height 17
drag, startPoint x: 632, startPoint y: 332, endPoint x: 558, endPoint y: 337, distance: 74.4
click at [464, 366] on label "Web Domain" at bounding box center [462, 365] width 25 height 17
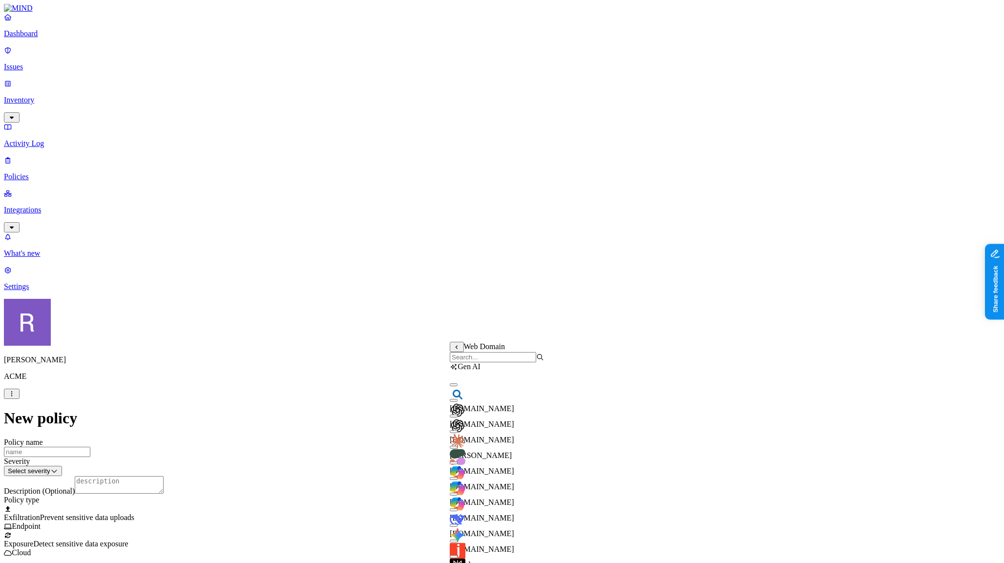
scroll to position [28, 0]
click at [458, 415] on button "button" at bounding box center [454, 416] width 8 height 3
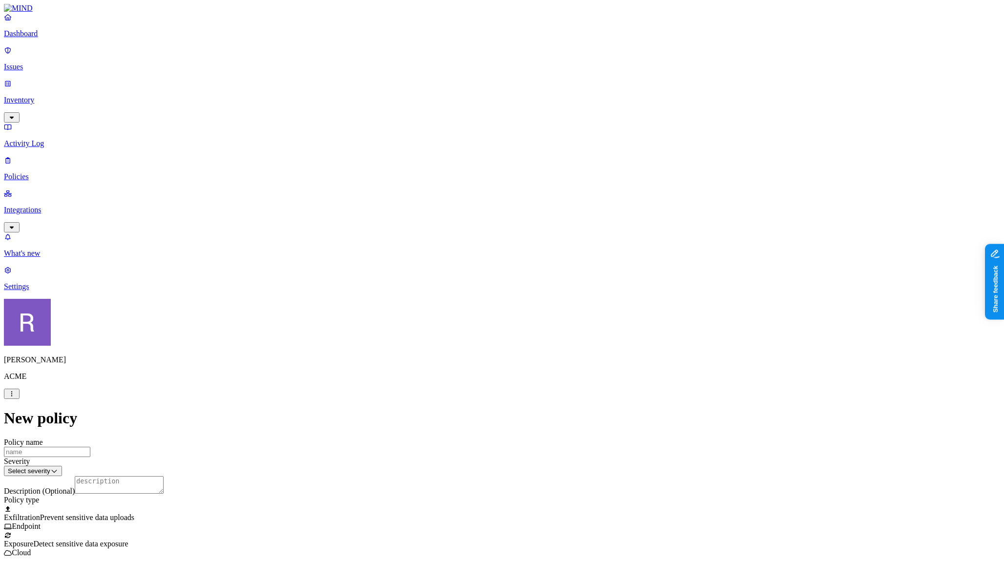
click at [532, 366] on label "AND" at bounding box center [528, 361] width 17 height 8
click at [546, 399] on label "Account type" at bounding box center [533, 391] width 26 height 17
click at [549, 360] on label "Unmanaged" at bounding box center [539, 356] width 38 height 8
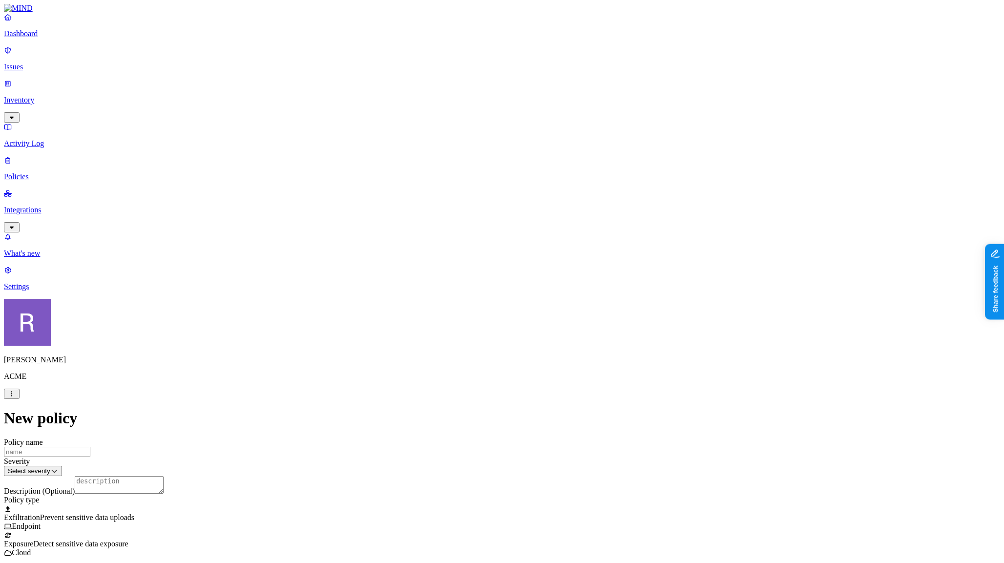
scroll to position [309, 0]
click at [50, 189] on link "Integrations" at bounding box center [502, 210] width 996 height 42
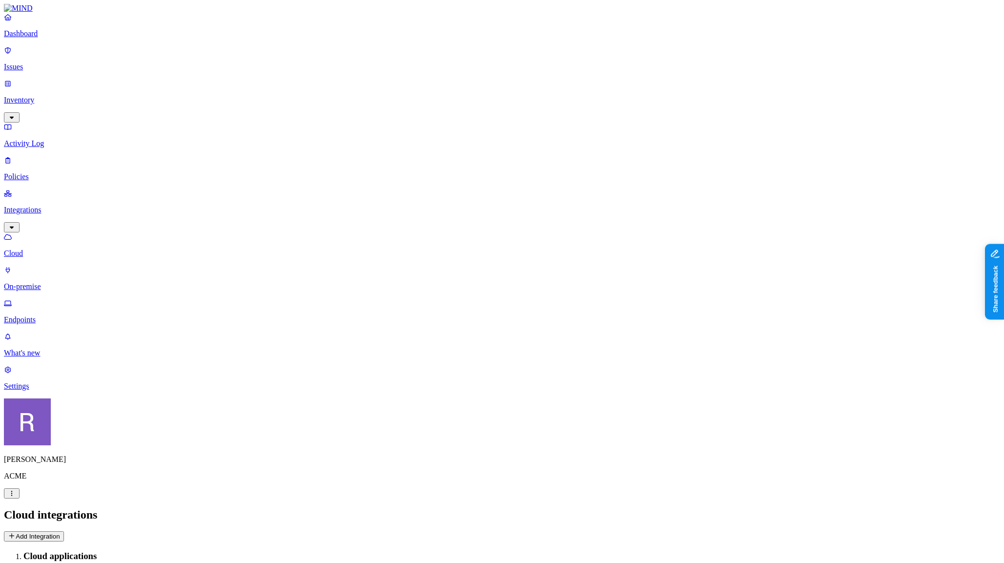
click at [64, 531] on button "Add Integration" at bounding box center [34, 536] width 60 height 10
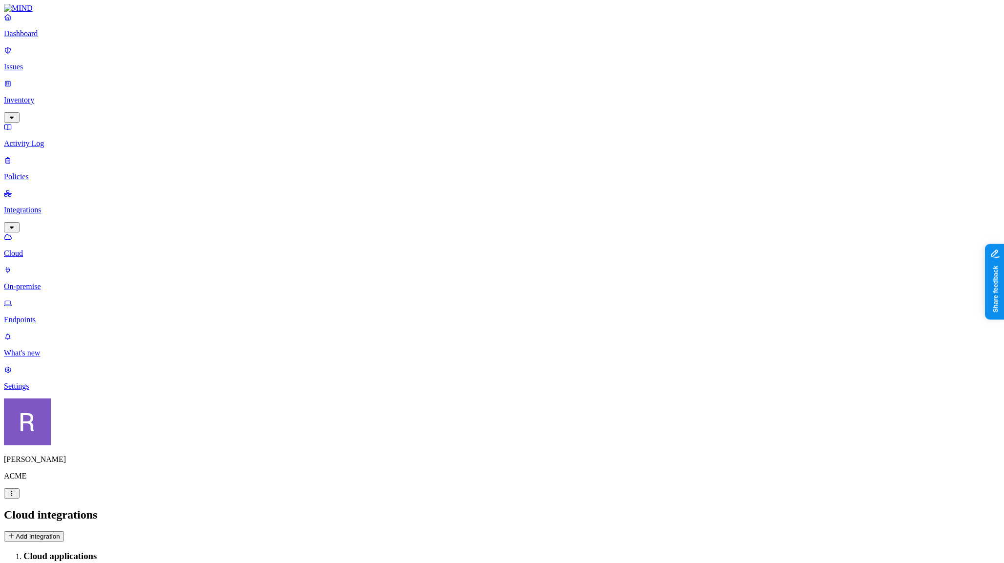
click at [41, 96] on p "Inventory" at bounding box center [502, 100] width 996 height 9
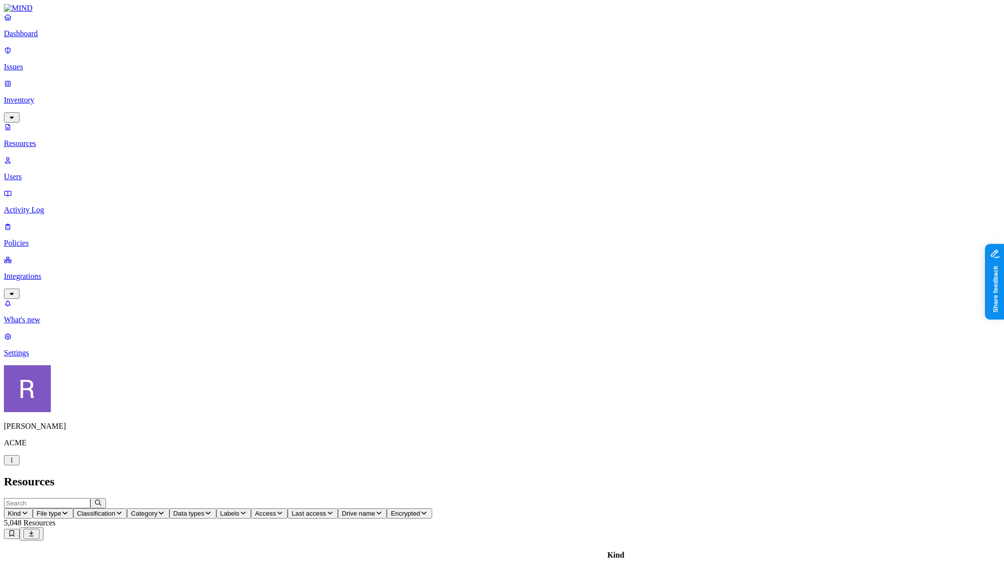
click at [212, 510] on icon "button" at bounding box center [208, 513] width 8 height 6
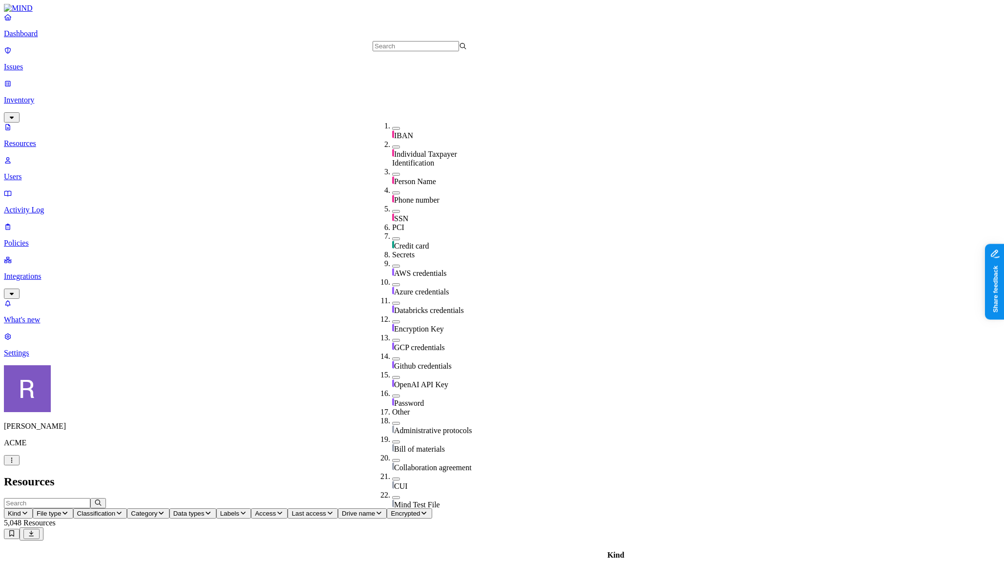
scroll to position [156, 0]
click at [304, 475] on h2 "Resources" at bounding box center [502, 481] width 996 height 13
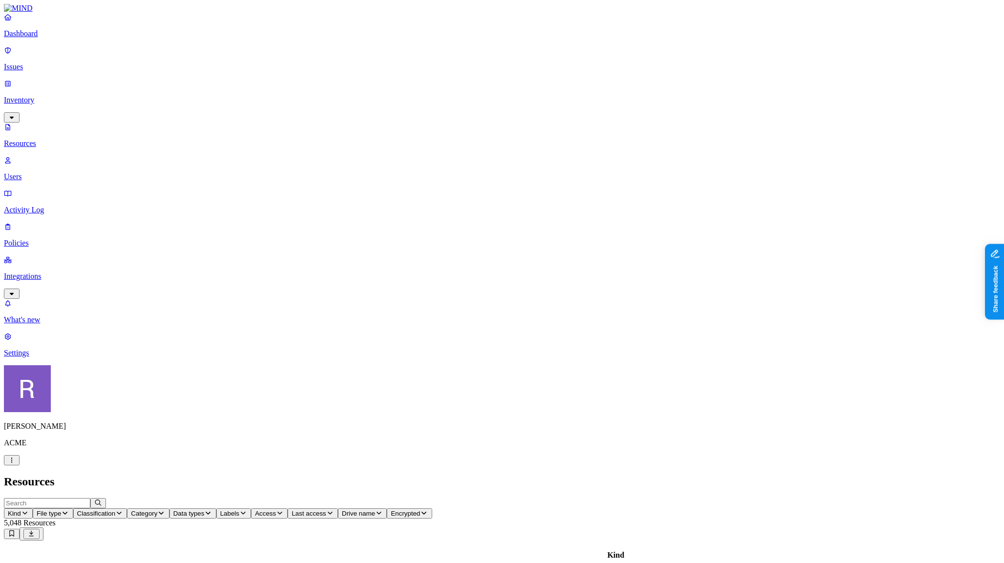
click at [205, 510] on span "Data types" at bounding box center [188, 513] width 31 height 7
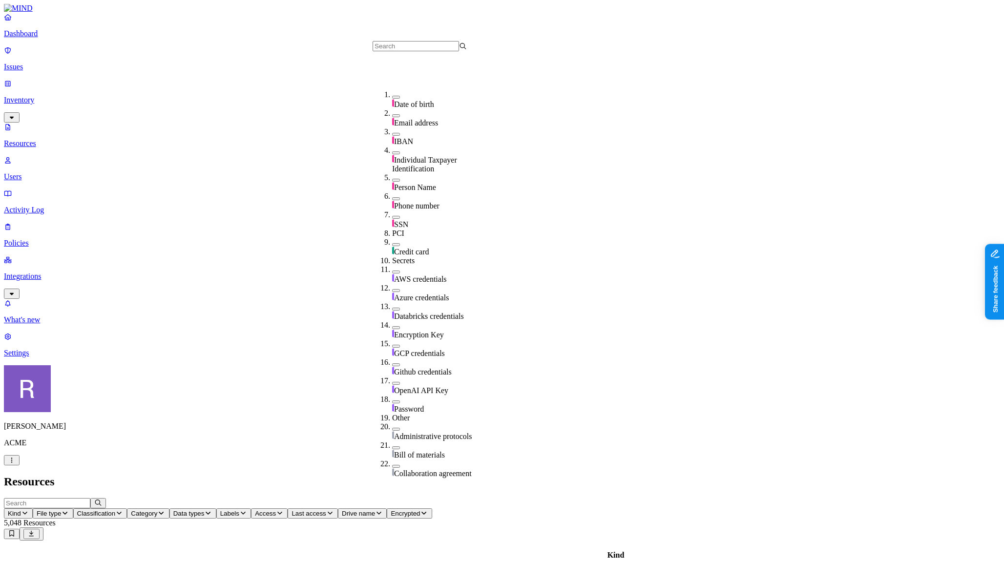
scroll to position [124, 0]
click at [374, 475] on h2 "Resources" at bounding box center [502, 481] width 996 height 13
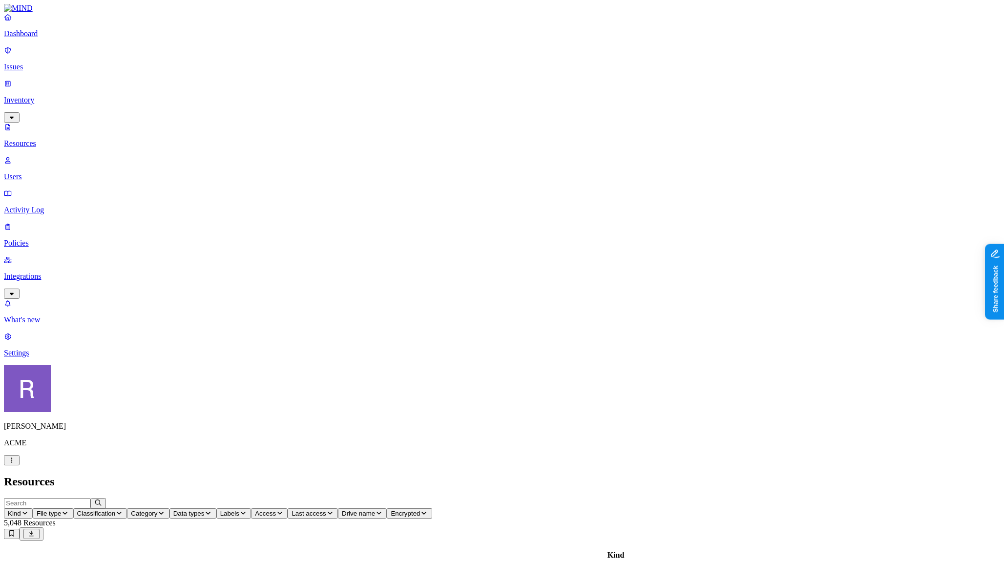
click at [123, 510] on icon "button" at bounding box center [119, 513] width 8 height 6
click at [304, 149] on span "PHI" at bounding box center [298, 153] width 13 height 8
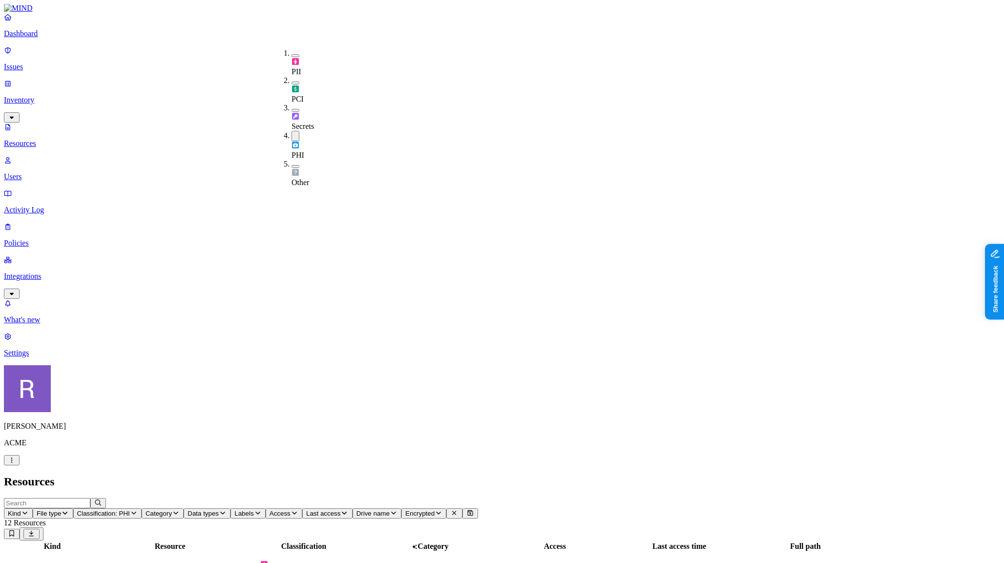
click at [37, 38] on p "Dashboard" at bounding box center [502, 33] width 996 height 9
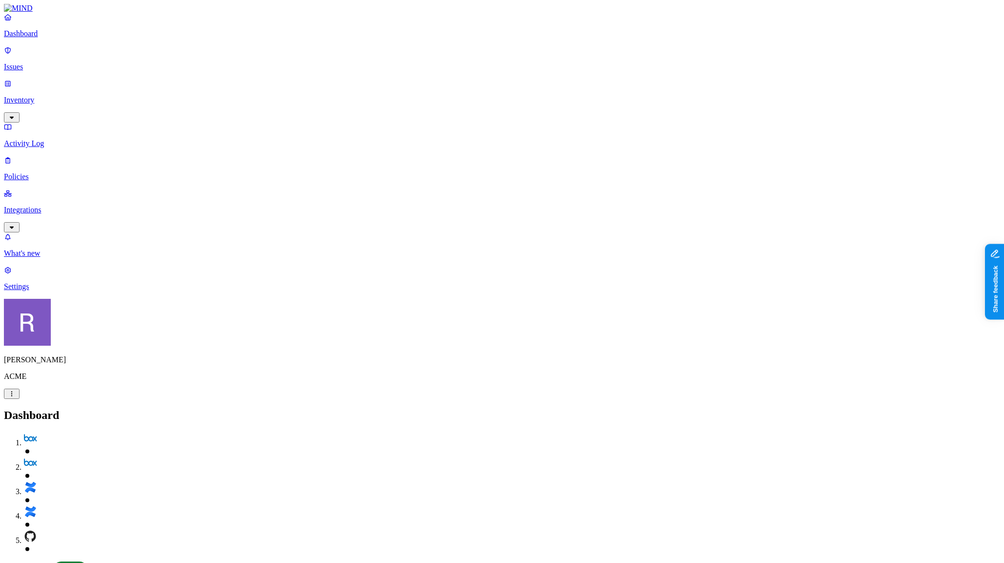
click at [47, 96] on p "Inventory" at bounding box center [502, 100] width 996 height 9
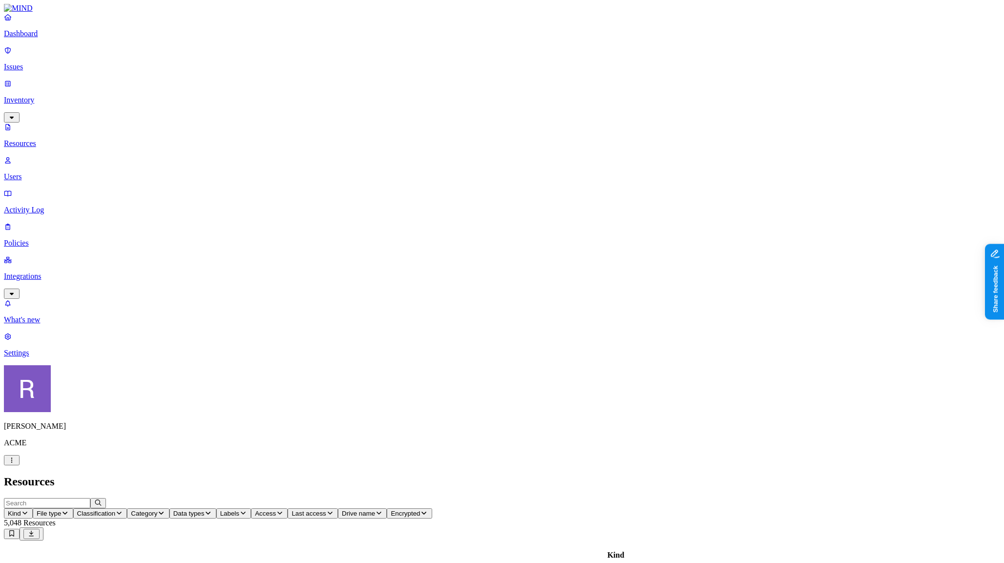
click at [49, 38] on p "Dashboard" at bounding box center [502, 33] width 996 height 9
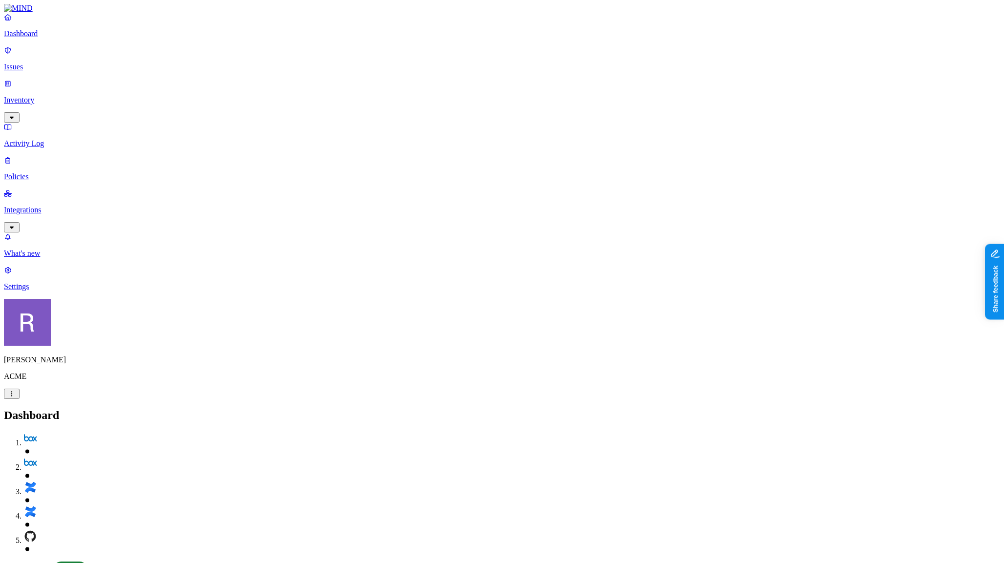
click at [50, 96] on p "Inventory" at bounding box center [502, 100] width 996 height 9
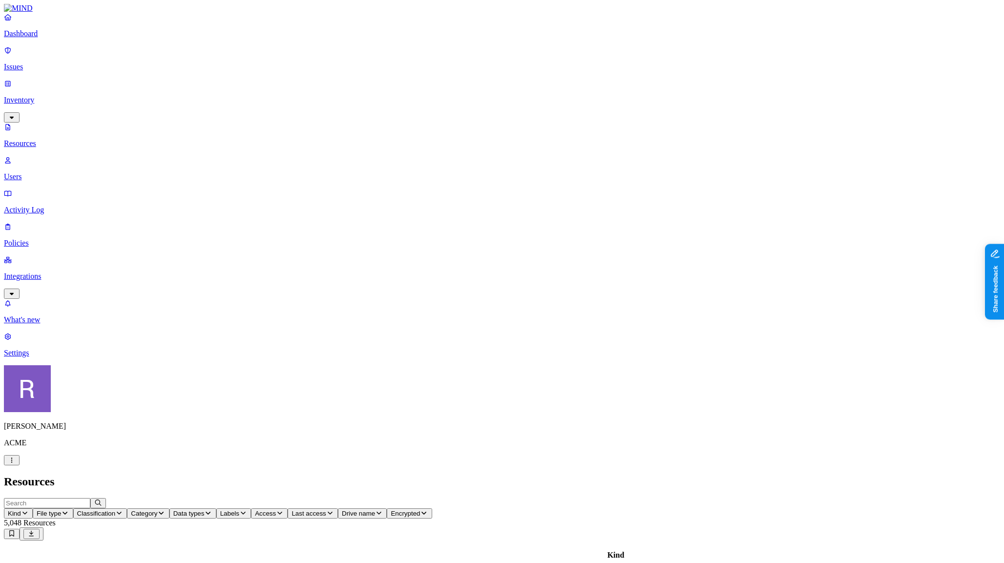
click at [39, 38] on p "Dashboard" at bounding box center [502, 33] width 996 height 9
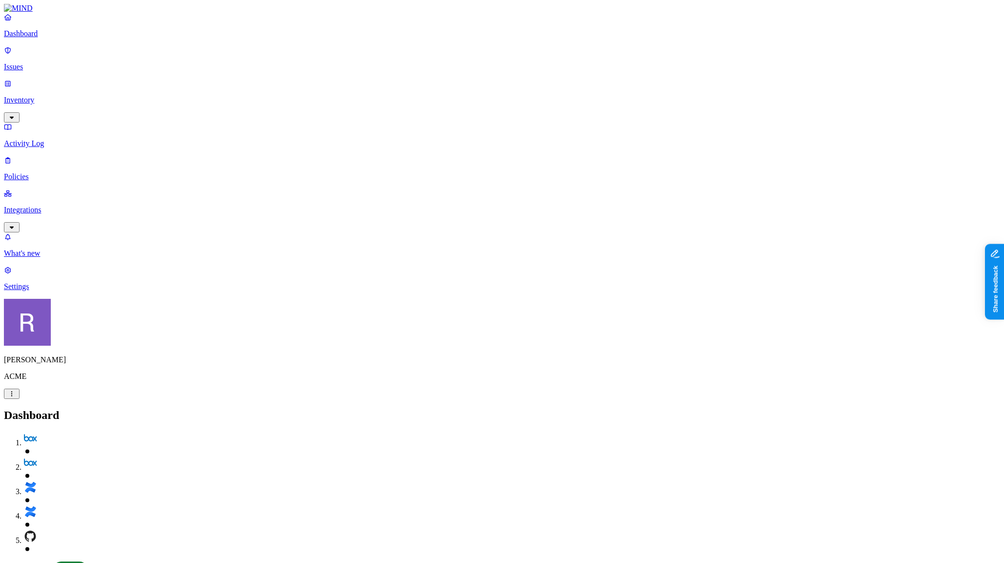
click at [45, 206] on p "Integrations" at bounding box center [502, 210] width 996 height 9
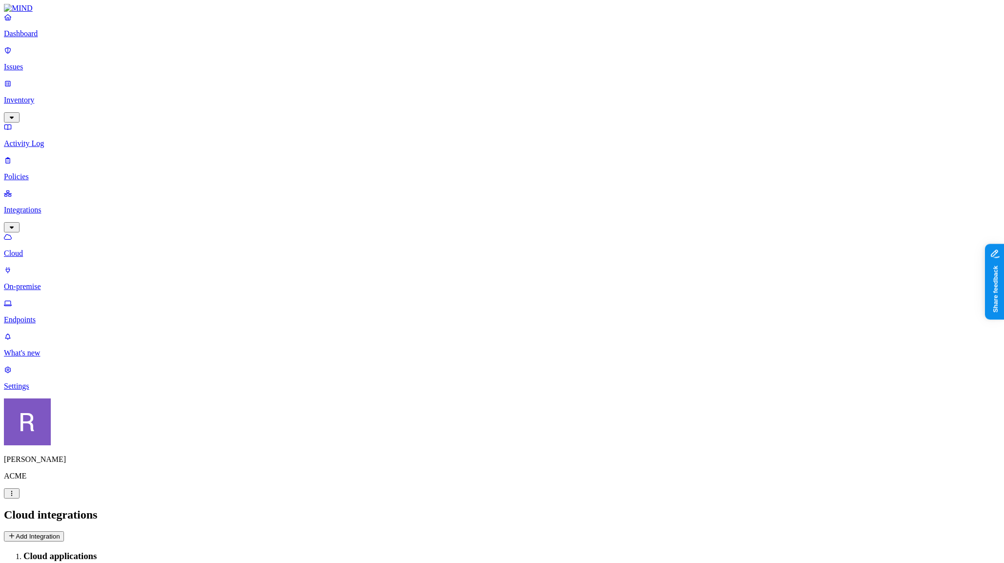
click at [64, 531] on button "Add Integration" at bounding box center [34, 536] width 60 height 10
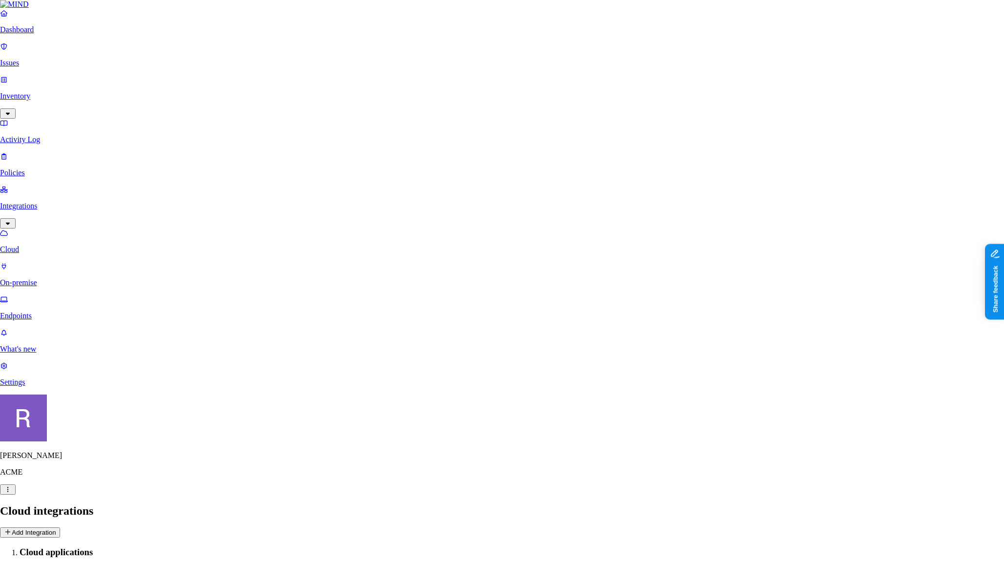
scroll to position [242, 0]
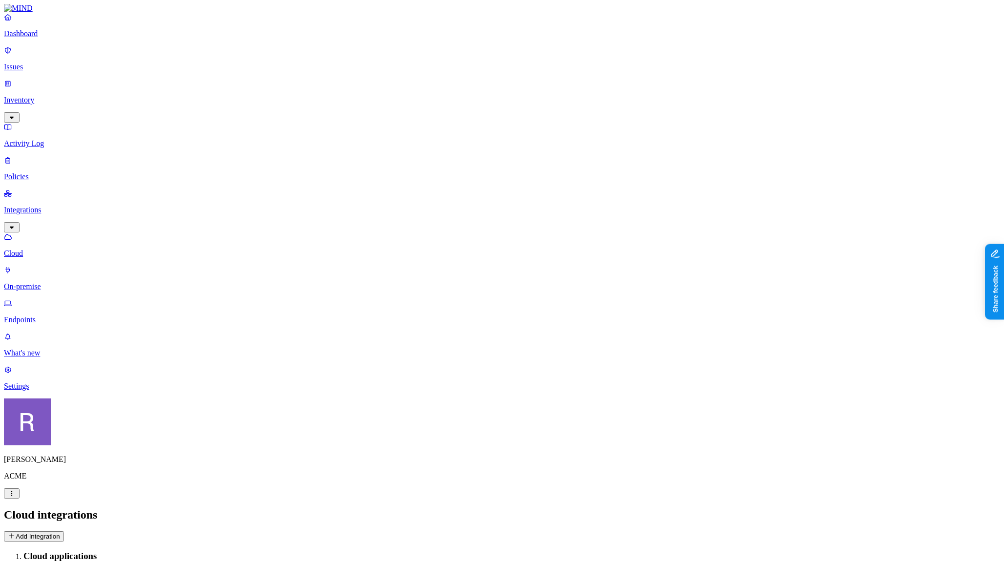
click at [81, 311] on nav "Dashboard Issues Inventory Activity Log Policies Integrations Cloud On-premise …" at bounding box center [502, 202] width 996 height 378
click at [44, 38] on p "Dashboard" at bounding box center [502, 33] width 996 height 9
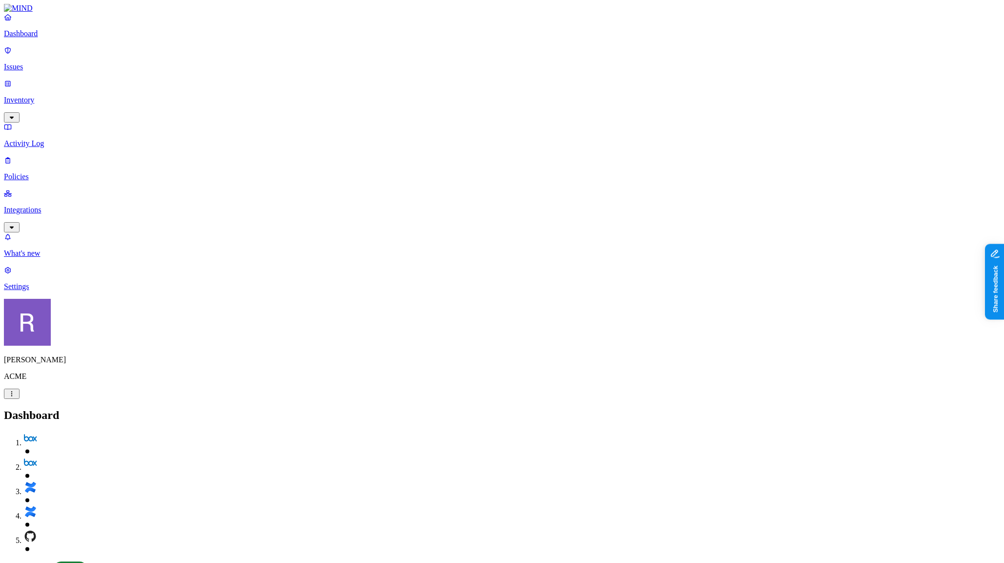
click at [52, 291] on nav "Dashboard Issues Inventory Activity Log Policies Integrations What's new 1 Sett…" at bounding box center [502, 152] width 996 height 278
click at [42, 206] on p "Integrations" at bounding box center [502, 210] width 996 height 9
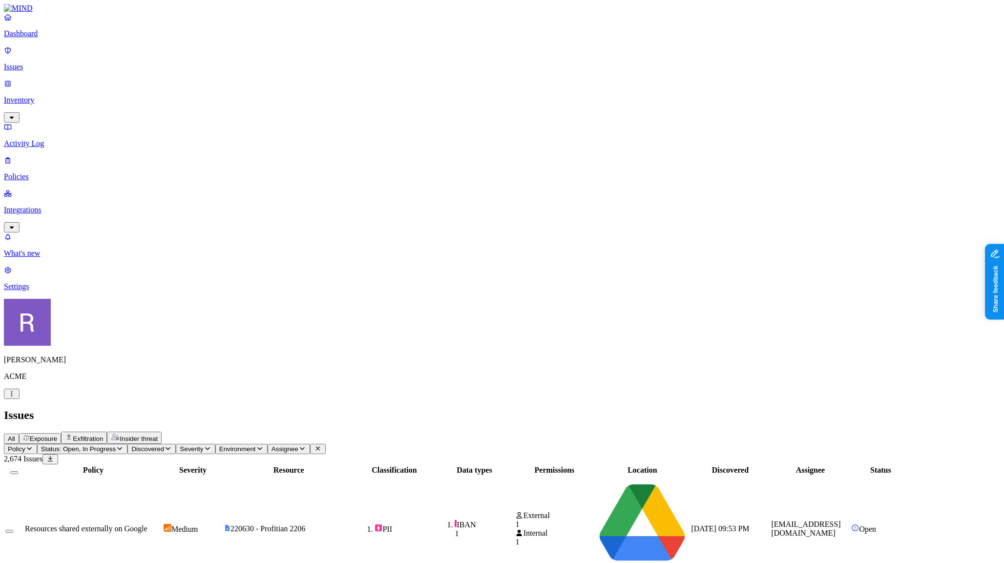
click at [42, 96] on p "Inventory" at bounding box center [502, 100] width 996 height 9
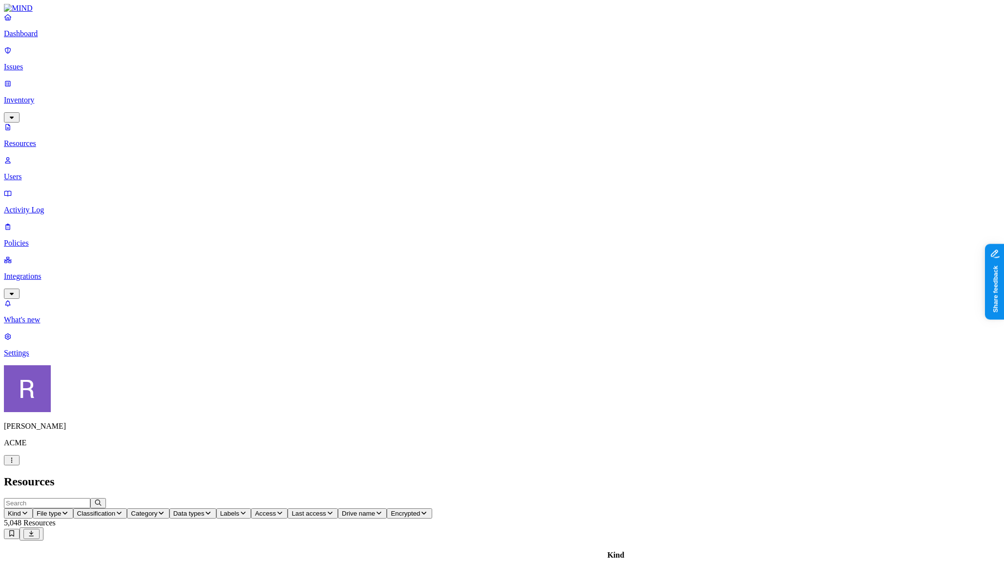
click at [169, 508] on button "Category" at bounding box center [148, 513] width 42 height 10
click at [51, 63] on p "Issues" at bounding box center [502, 67] width 996 height 9
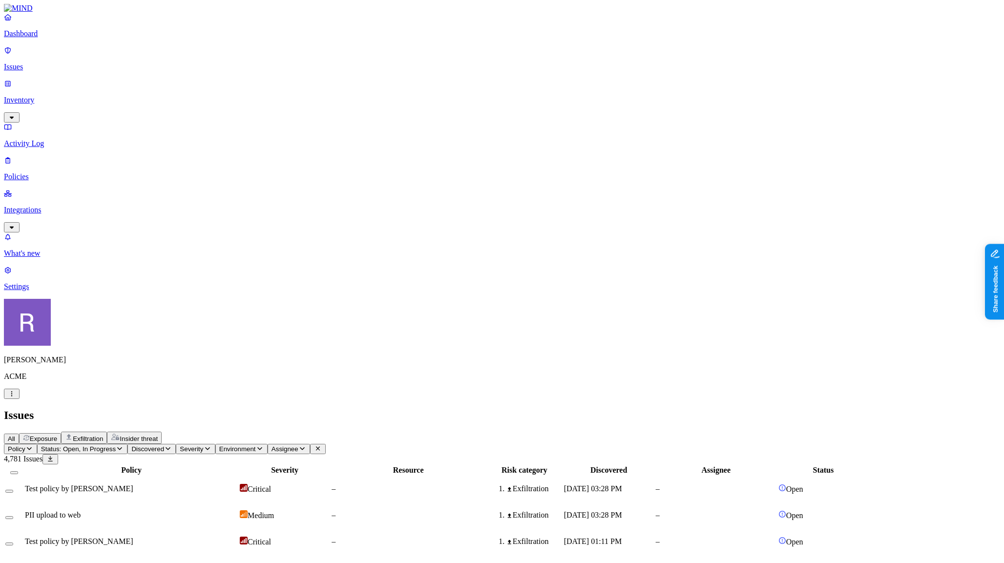
click at [57, 435] on span "Exposure" at bounding box center [43, 438] width 27 height 7
